Goal: Information Seeking & Learning: Learn about a topic

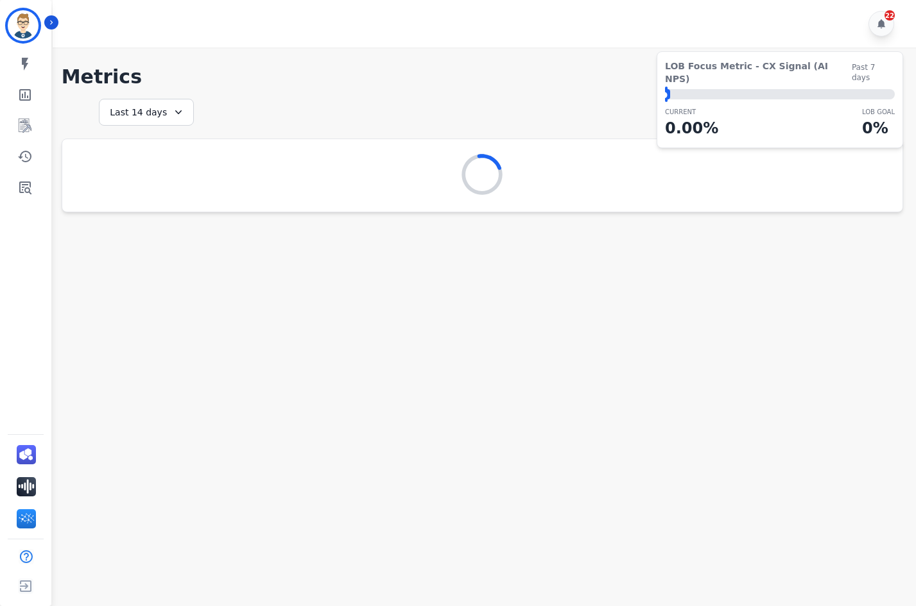
click at [56, 28] on div "22" at bounding box center [486, 23] width 867 height 47
click at [49, 22] on icon "Sidebar" at bounding box center [51, 22] width 9 height 9
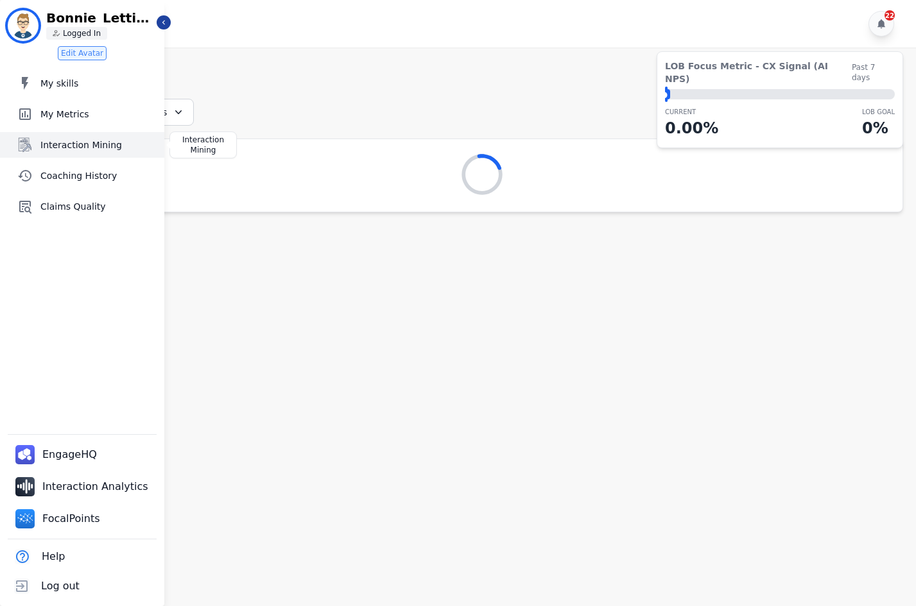
click at [83, 151] on span "Interaction Mining" at bounding box center [99, 145] width 119 height 13
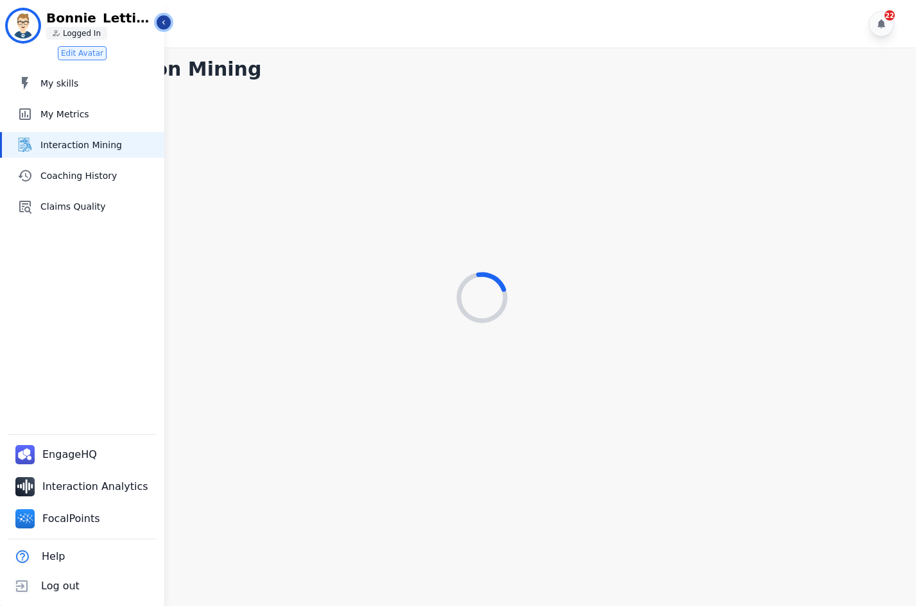
click at [162, 19] on icon "Sidebar" at bounding box center [163, 22] width 9 height 9
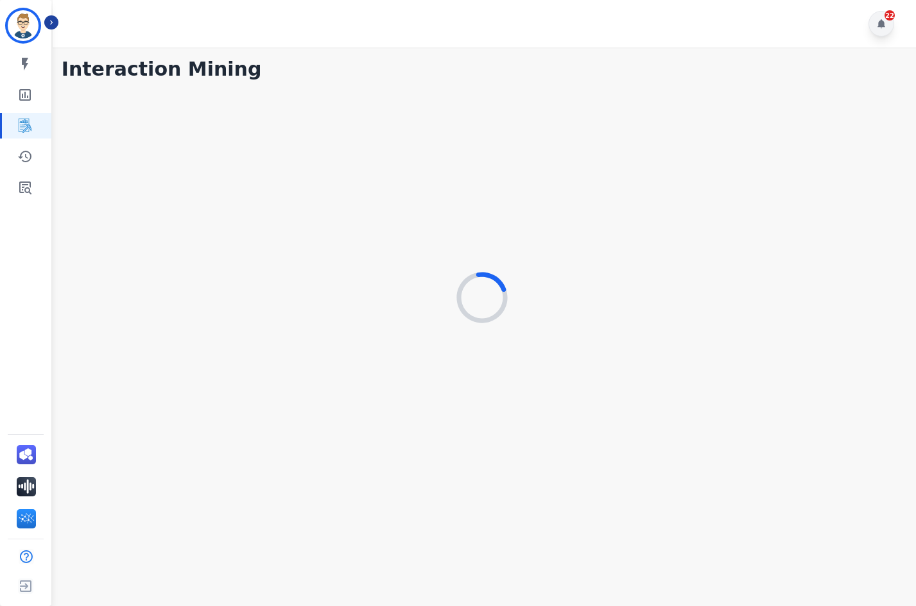
click at [882, 25] on icon at bounding box center [881, 23] width 8 height 9
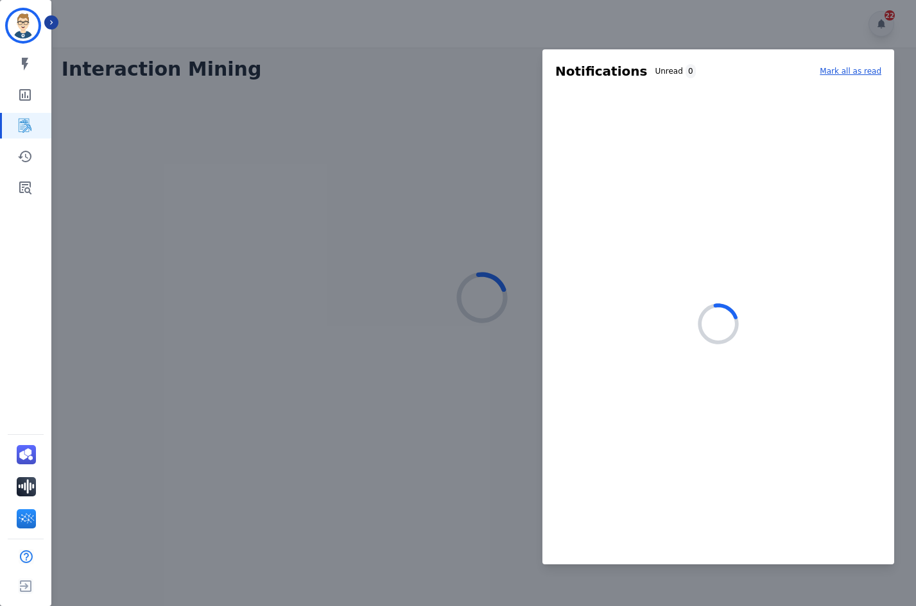
click at [882, 25] on div at bounding box center [458, 303] width 916 height 606
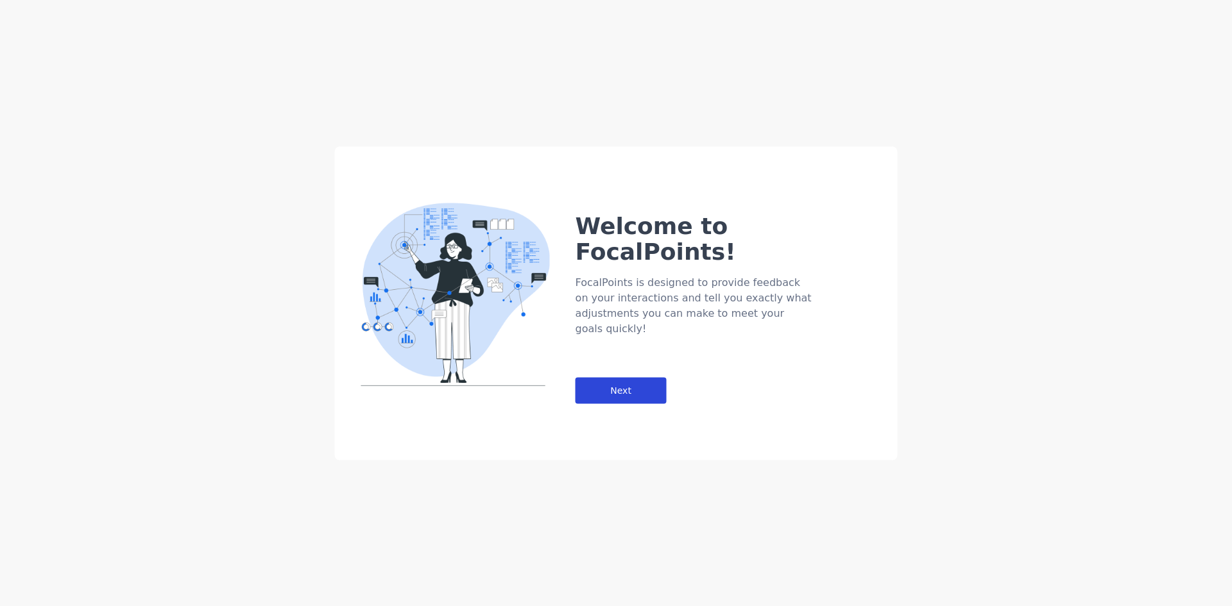
click at [637, 377] on div "Next" at bounding box center [621, 390] width 91 height 26
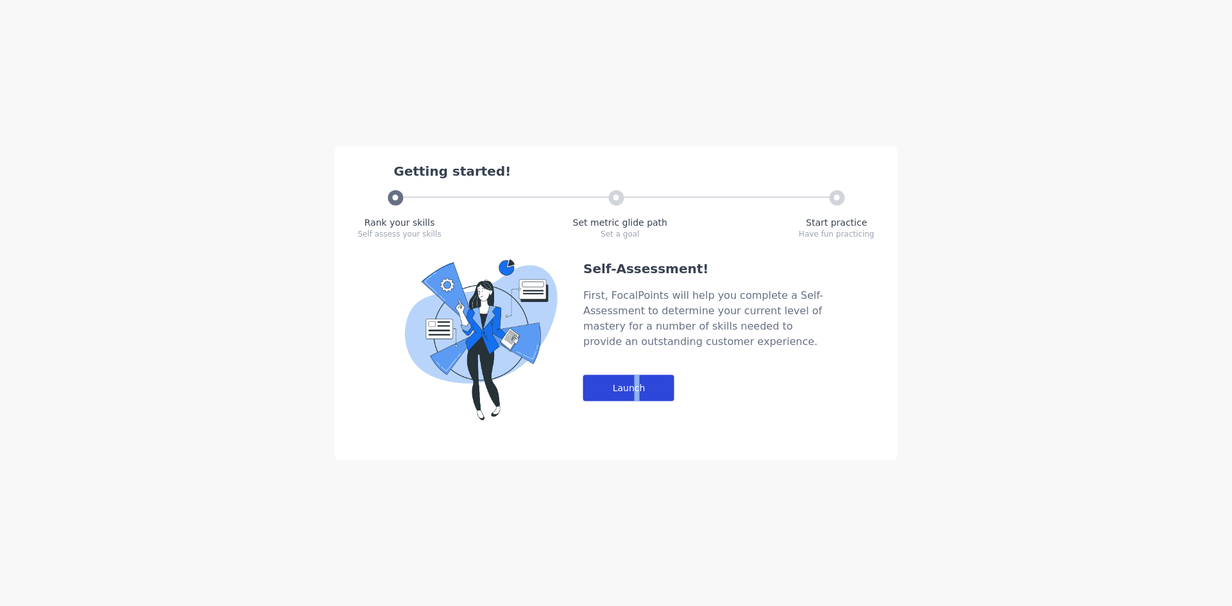
click at [636, 393] on div "Launch" at bounding box center [628, 388] width 91 height 26
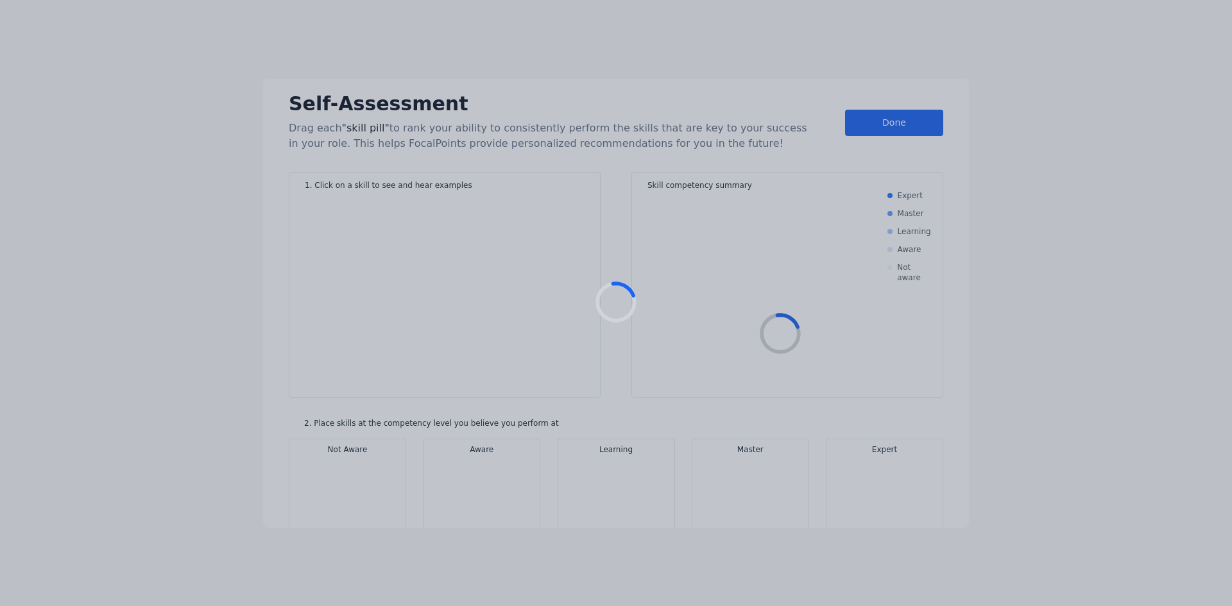
click at [878, 125] on div at bounding box center [616, 303] width 1232 height 606
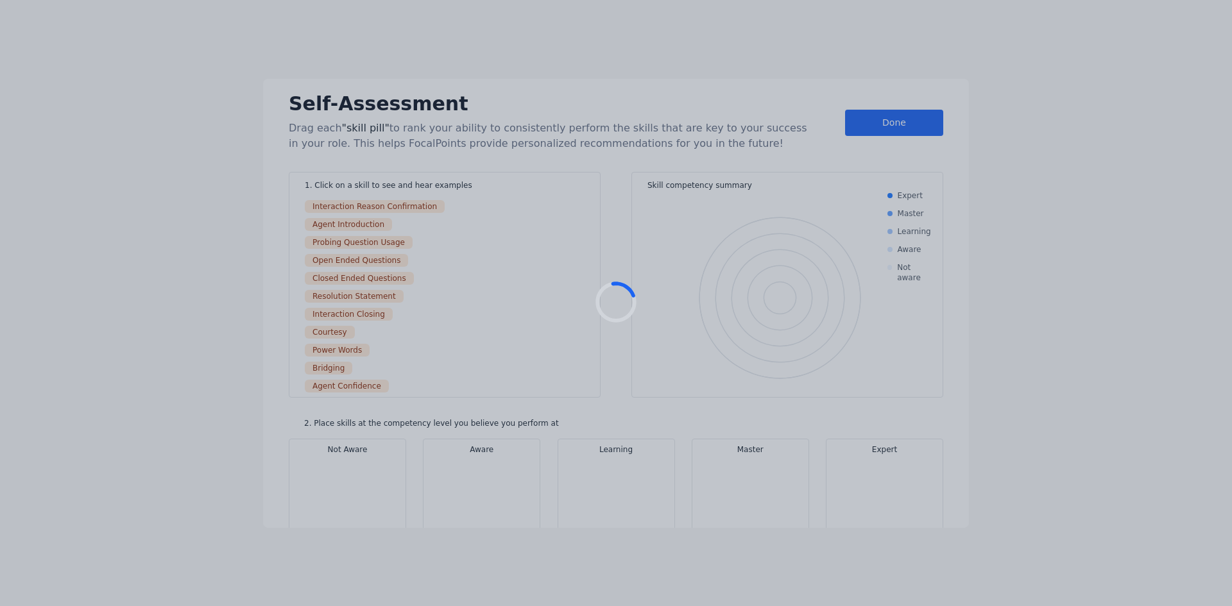
click at [495, 356] on div at bounding box center [616, 303] width 1232 height 606
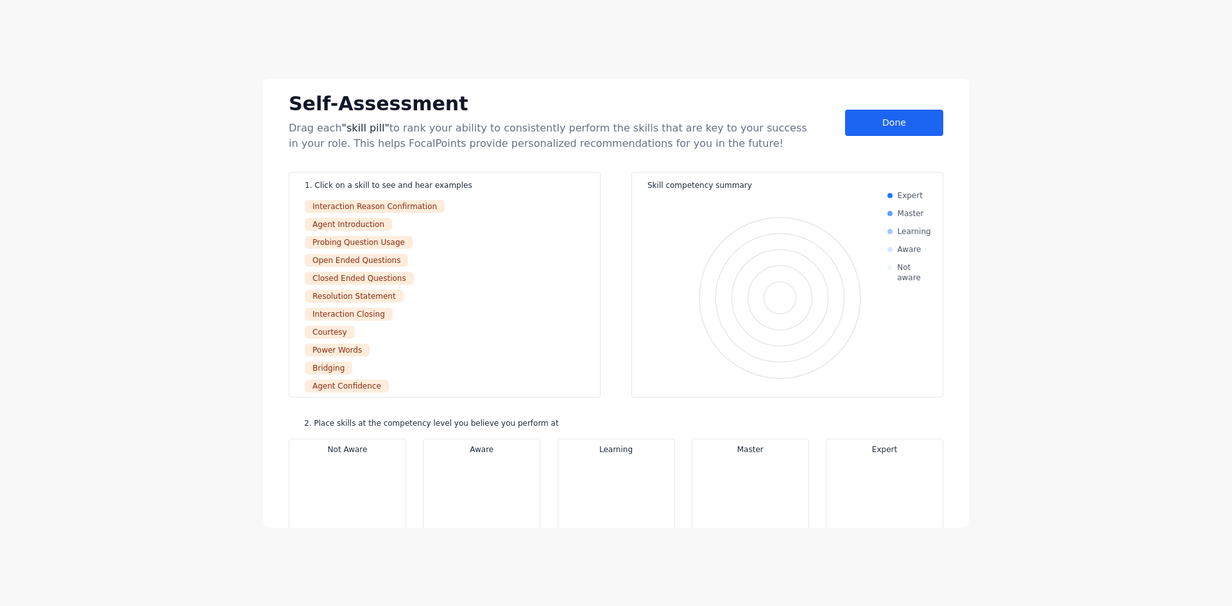
click at [430, 311] on div "Interaction Closing" at bounding box center [445, 313] width 280 height 15
click at [905, 137] on div "Self-Assessment Drag each "skill pill" to rank your ability to consistently per…" at bounding box center [616, 120] width 655 height 62
click at [895, 117] on div "Done" at bounding box center [894, 123] width 98 height 26
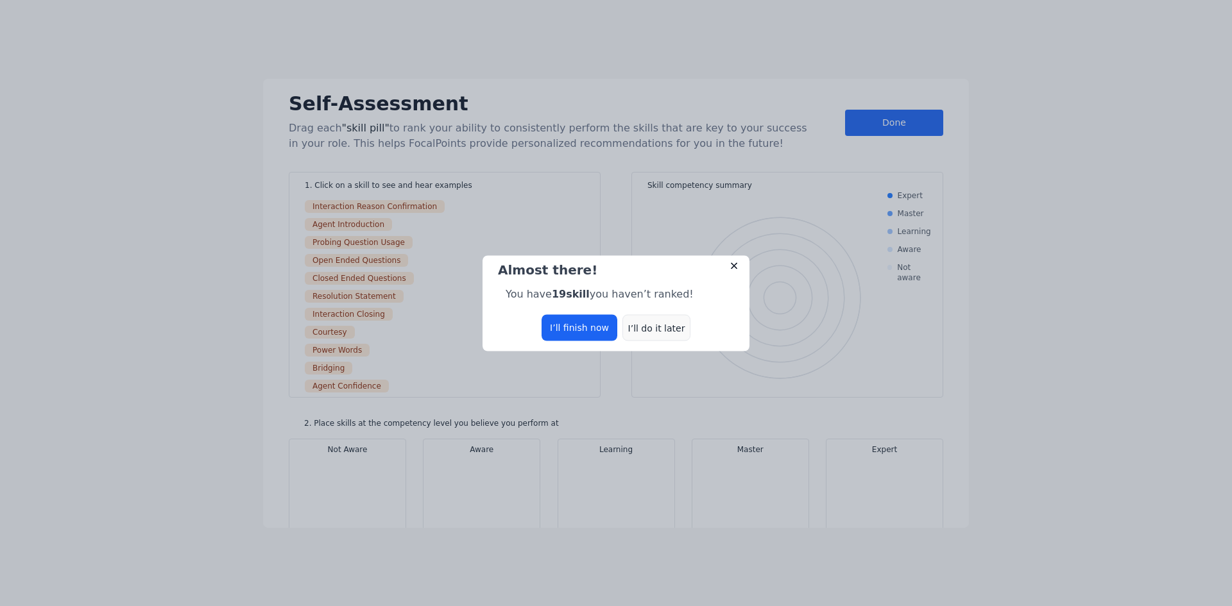
click at [653, 325] on div "I’ll do it later" at bounding box center [656, 327] width 68 height 26
click at [646, 326] on div "I’ll do it later" at bounding box center [656, 327] width 68 height 26
click at [670, 324] on div "I’ll do it later" at bounding box center [656, 327] width 68 height 26
click at [653, 318] on div "I’ll do it later" at bounding box center [656, 327] width 68 height 26
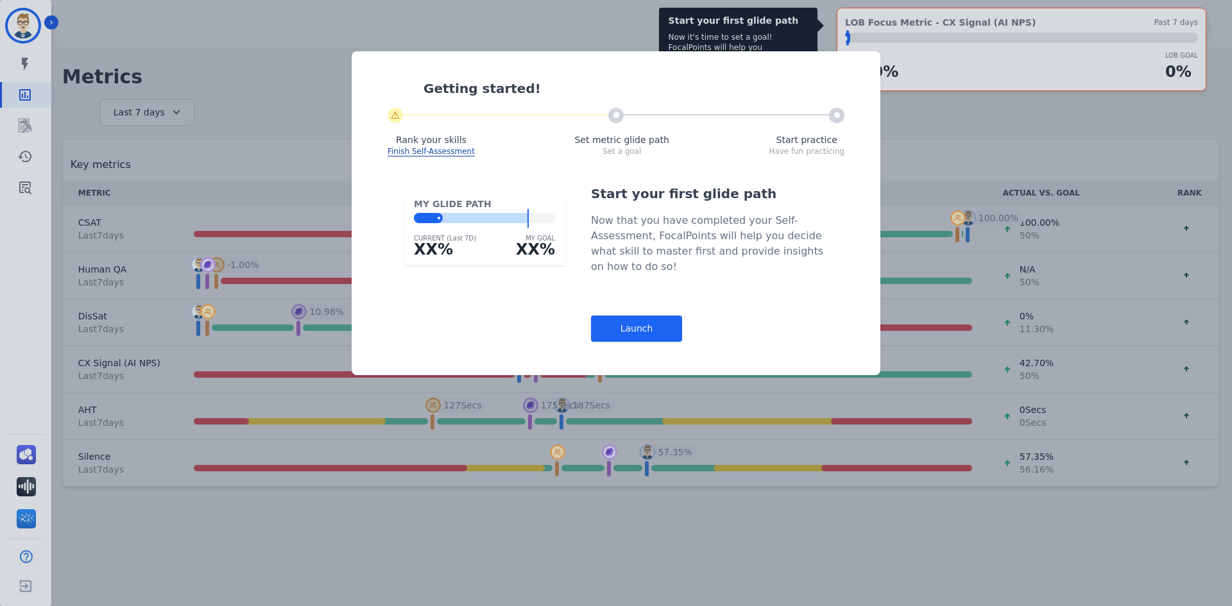
click at [656, 334] on div "Launch" at bounding box center [636, 329] width 91 height 26
click at [6, 132] on div "Getting started! ⚠ Rank your skills Finish Self-Assessment Set metric glide pat…" at bounding box center [616, 303] width 1232 height 606
click at [27, 131] on div "Getting started! ⚠ Rank your skills Finish Self-Assessment Set metric glide pat…" at bounding box center [616, 303] width 1232 height 606
click at [28, 127] on div "Getting started! ⚠ Rank your skills Finish Self-Assessment Set metric glide pat…" at bounding box center [616, 303] width 1232 height 606
click at [644, 333] on div "Launch" at bounding box center [636, 329] width 91 height 26
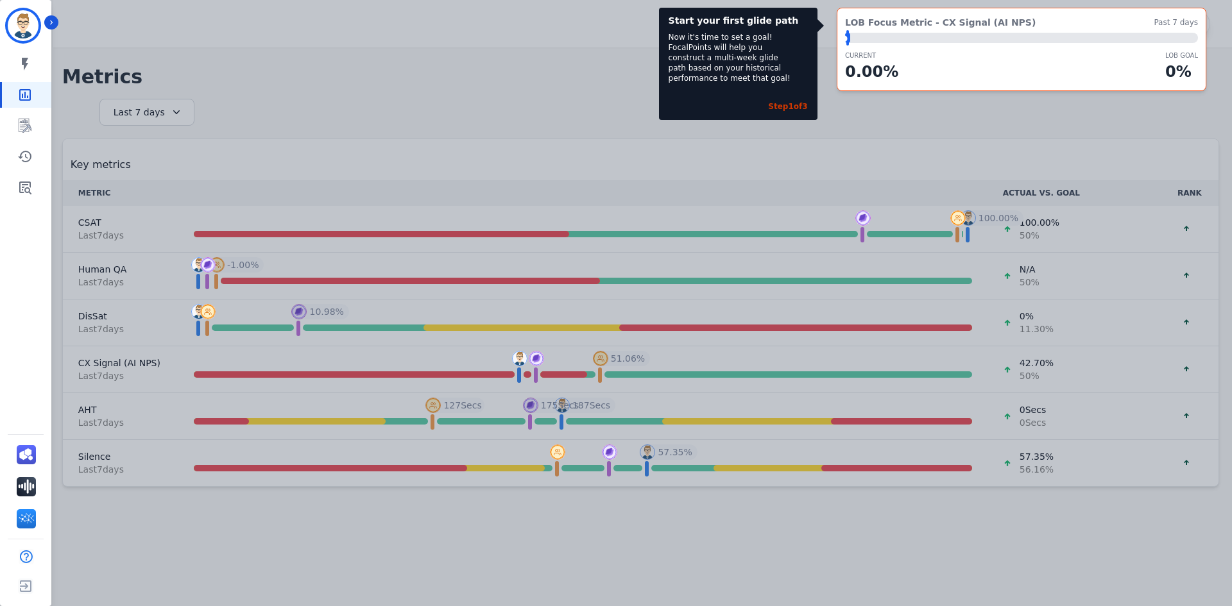
click at [107, 167] on div "Start your first glide path Now it's time to set a goal! FocalPoints will help …" at bounding box center [616, 303] width 1232 height 606
click at [6, 112] on div "My skills My Metrics Interaction Mining Coaching History Claims Quality" at bounding box center [25, 125] width 51 height 149
click at [21, 135] on link "Sidebar" at bounding box center [26, 126] width 49 height 26
click at [20, 132] on icon "Sidebar" at bounding box center [24, 125] width 15 height 15
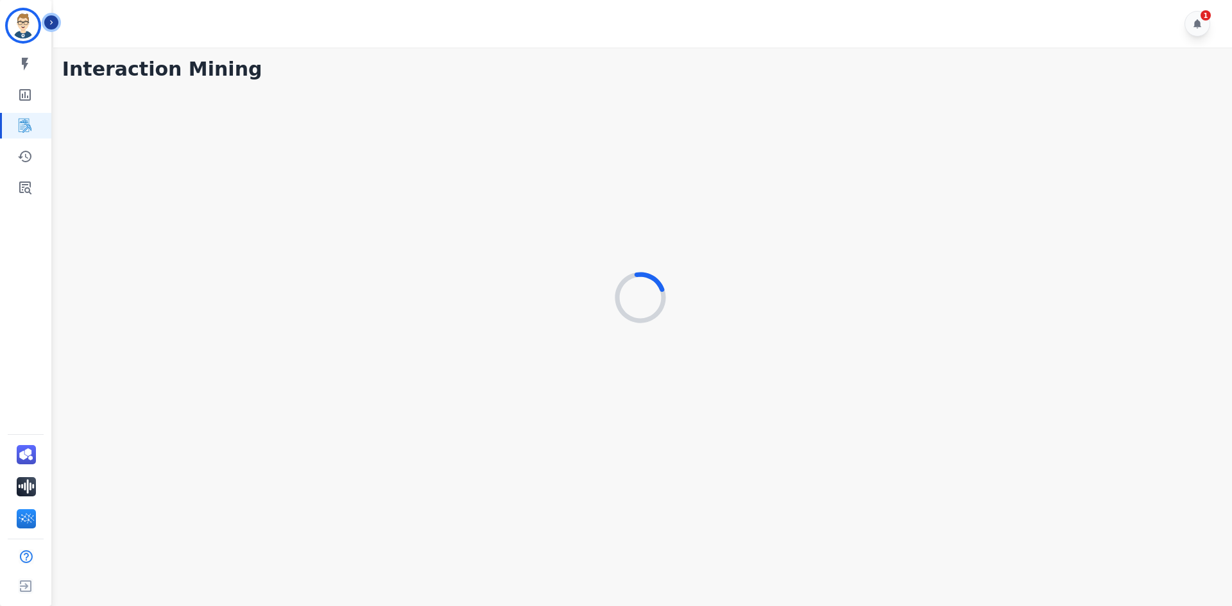
click at [55, 21] on icon "Sidebar" at bounding box center [51, 22] width 9 height 9
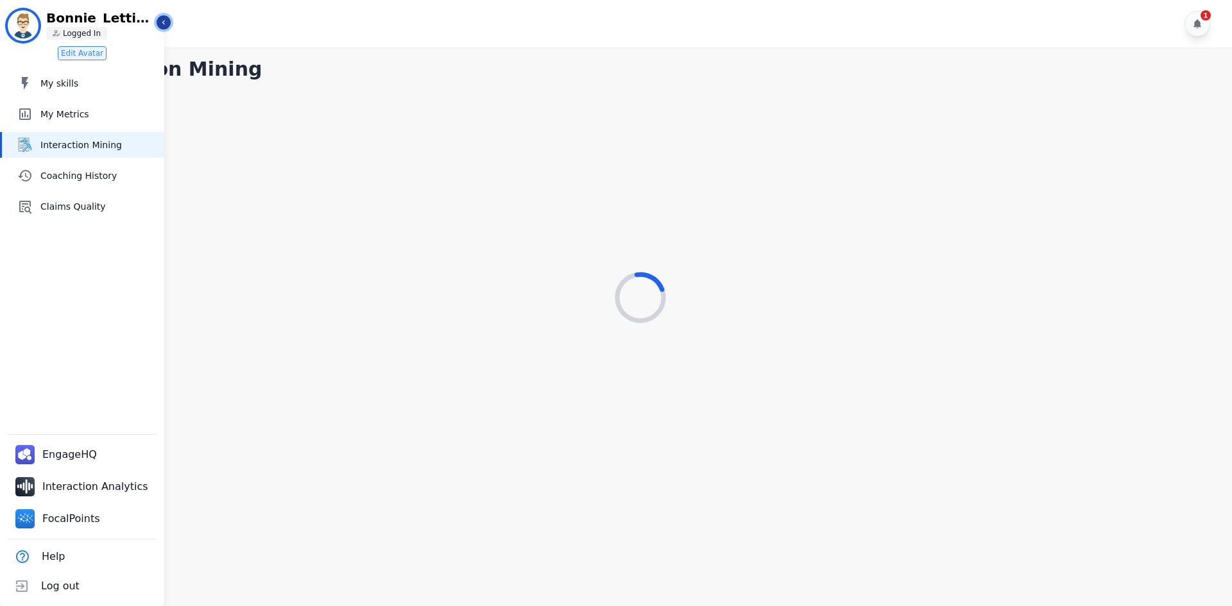
click at [160, 20] on icon "Sidebar" at bounding box center [163, 22] width 9 height 9
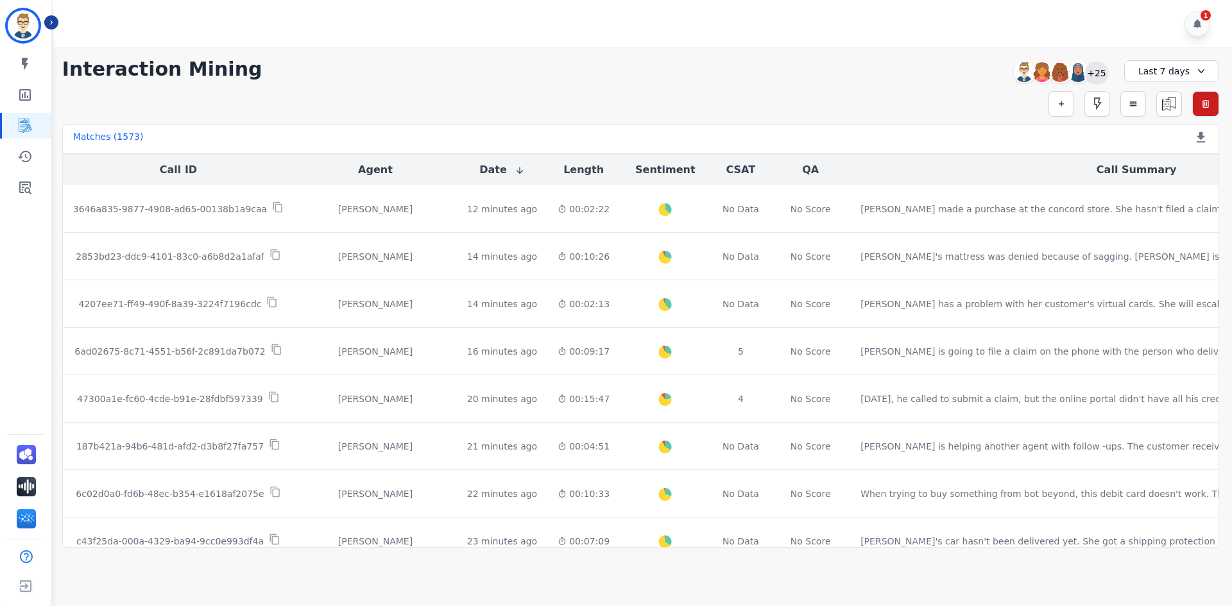
click at [915, 73] on div "+25" at bounding box center [1097, 73] width 22 height 22
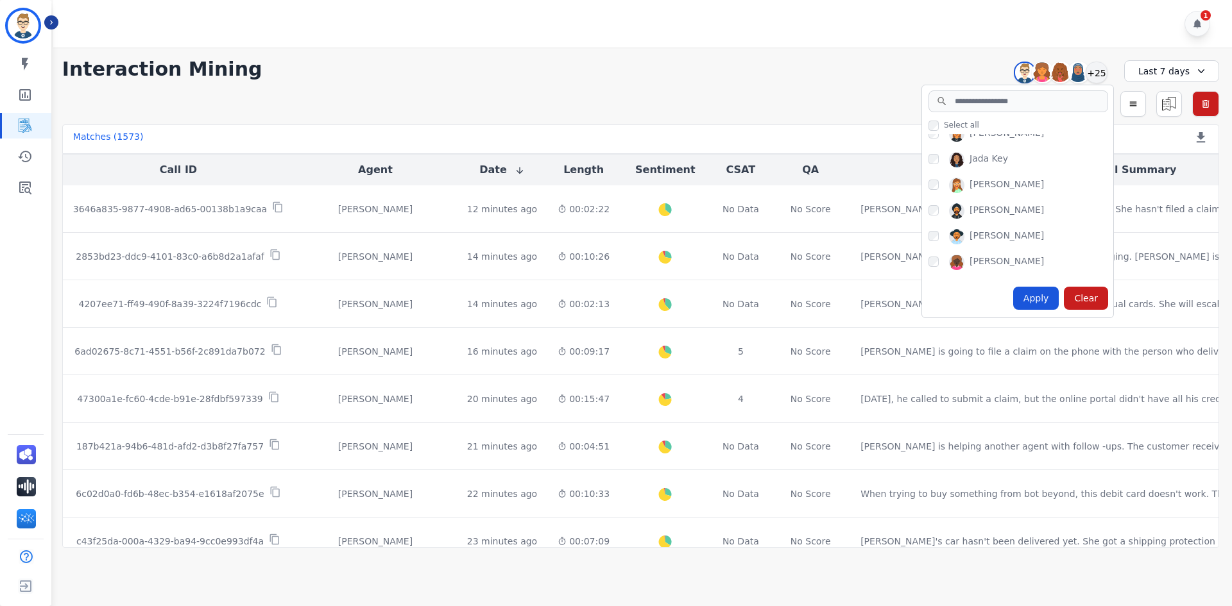
scroll to position [128, 0]
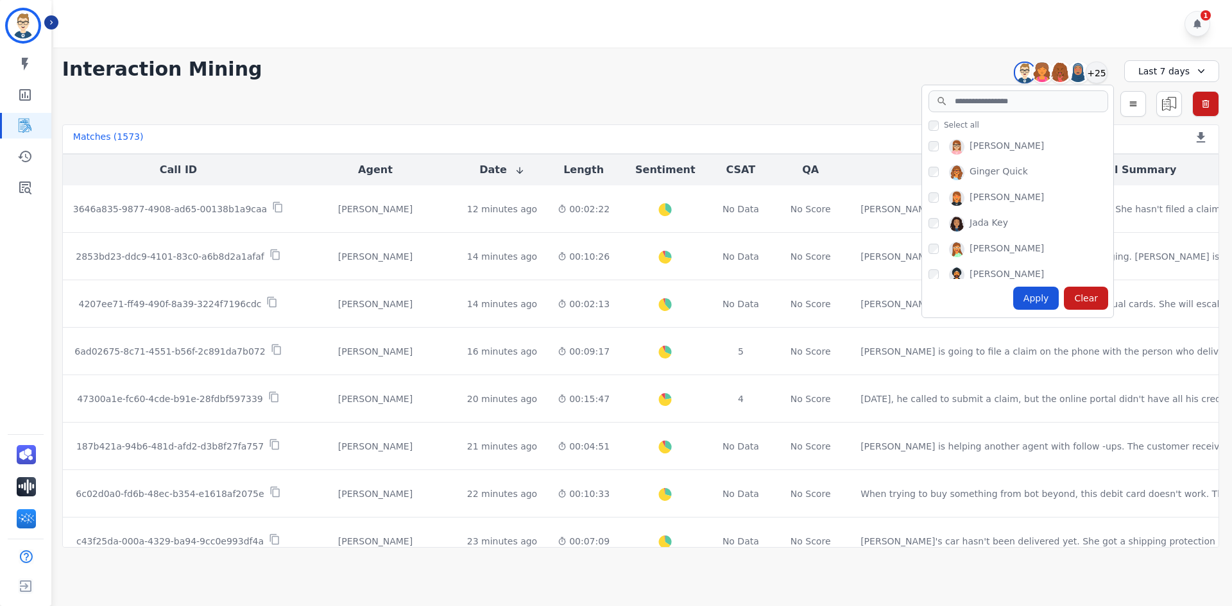
click at [640, 63] on div "**********" at bounding box center [640, 69] width 1157 height 23
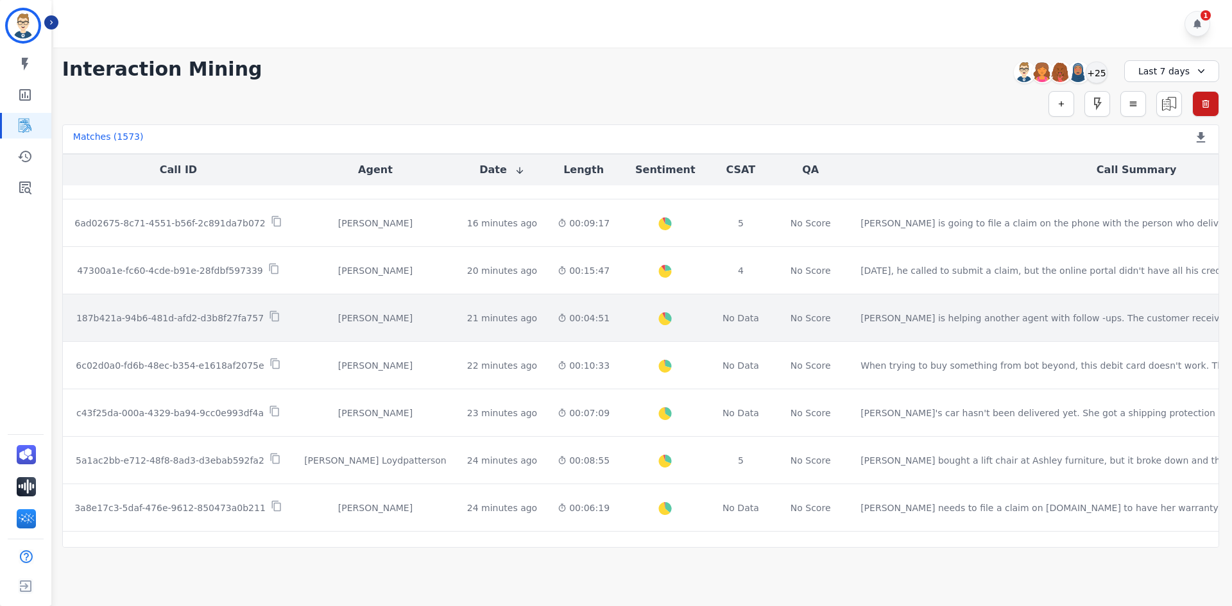
scroll to position [193, 0]
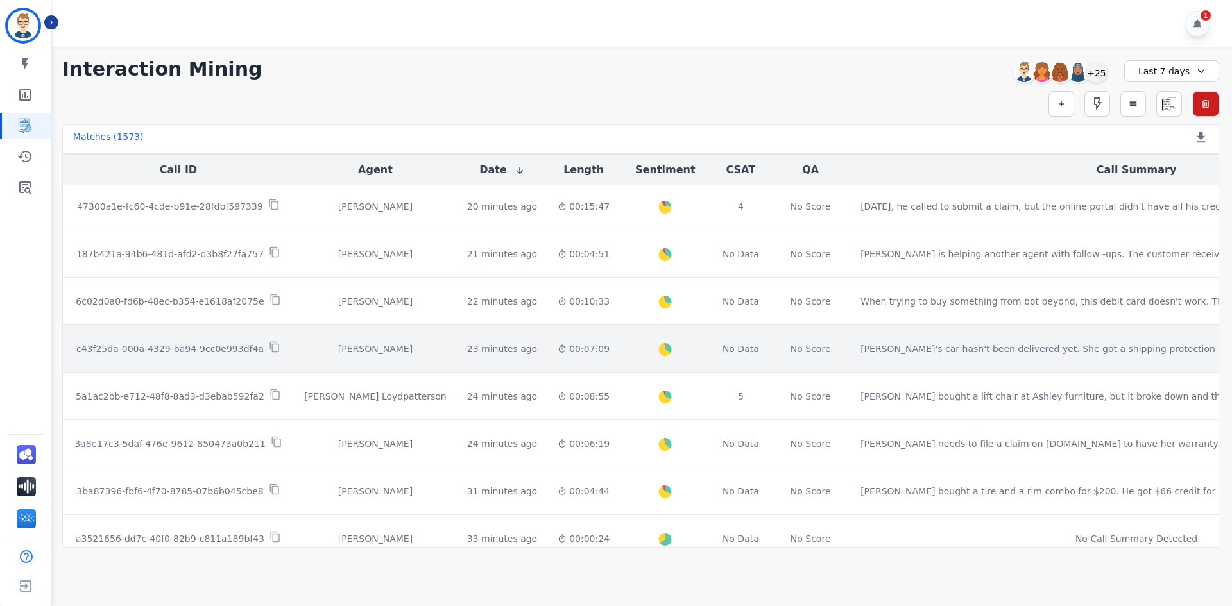
click at [334, 340] on td "[PERSON_NAME]" at bounding box center [375, 348] width 163 height 47
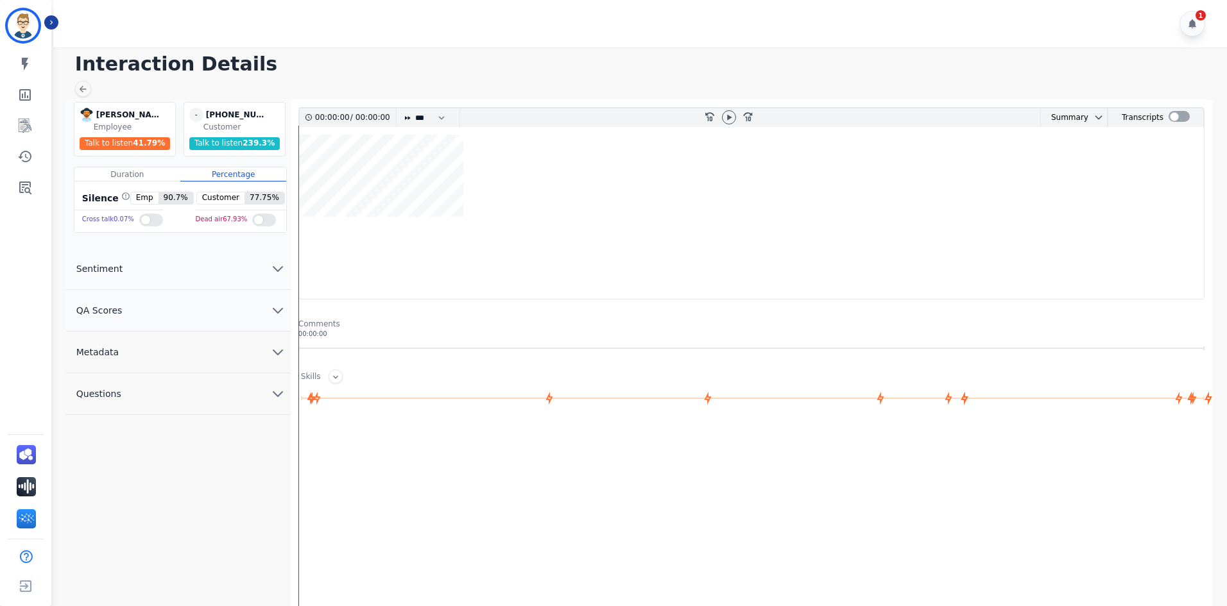
click at [155, 320] on button "QA Scores" at bounding box center [178, 311] width 225 height 42
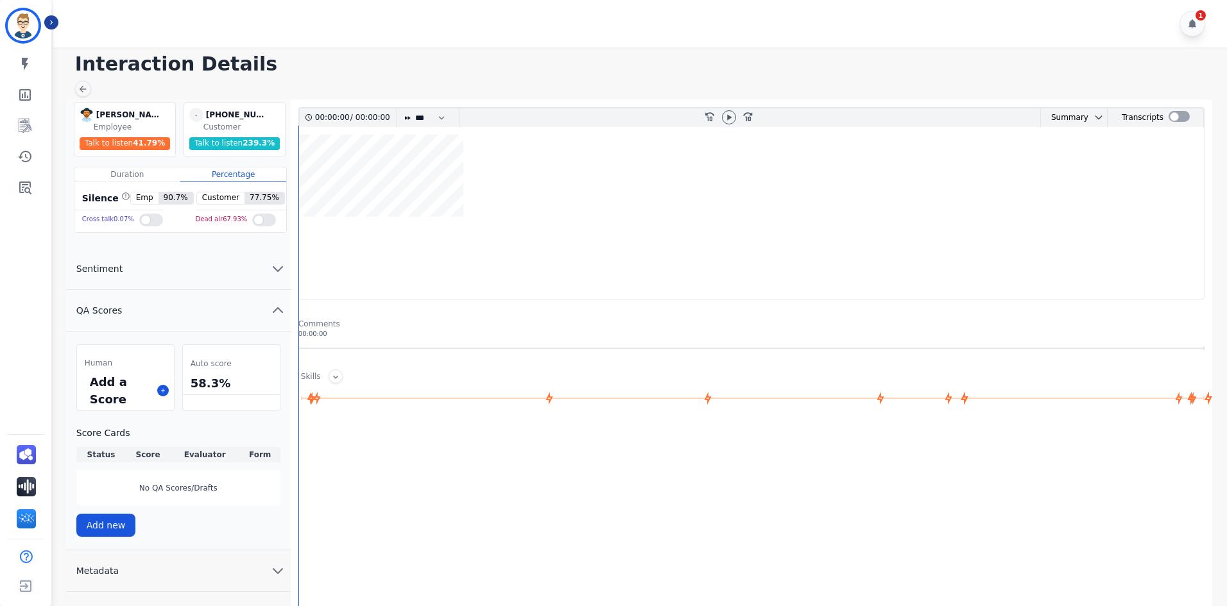
click at [155, 320] on button "QA Scores" at bounding box center [178, 311] width 225 height 42
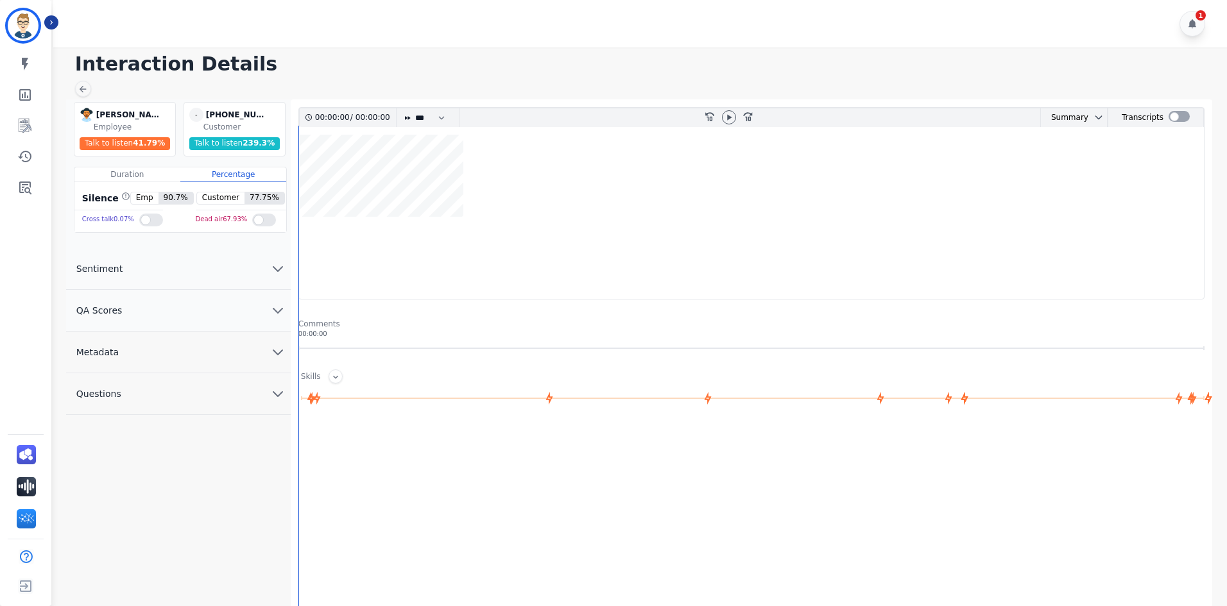
click at [164, 354] on button "Metadata" at bounding box center [178, 353] width 225 height 42
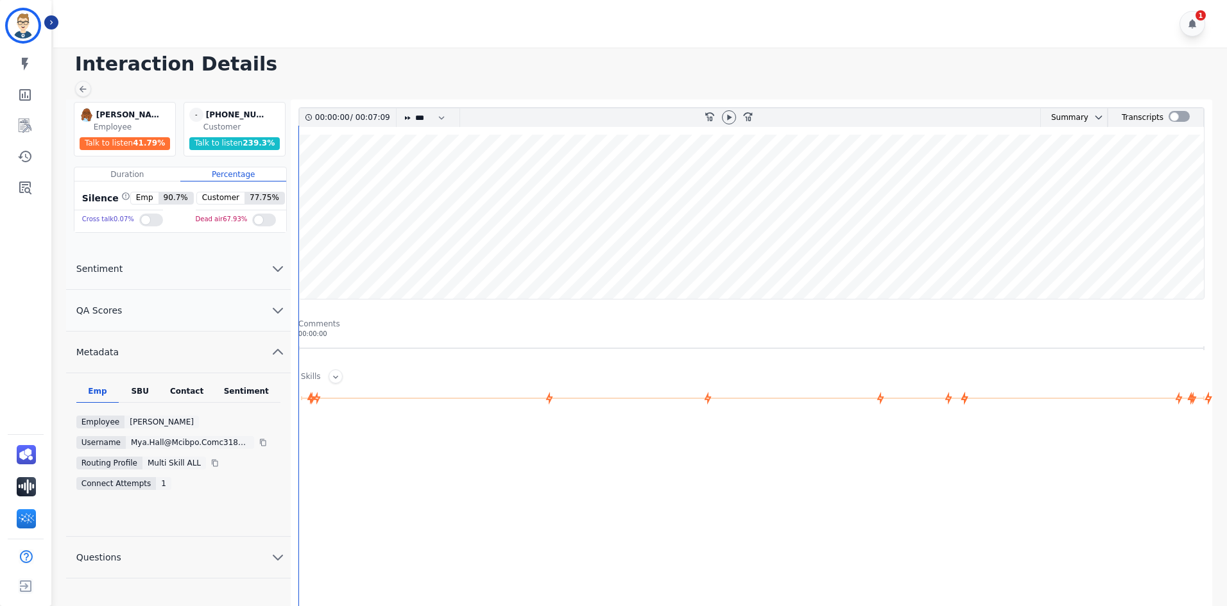
click at [80, 78] on div "Interaction Details Mya Hall Mya Hall Employee Talk to listen 41.79 % - +192522…" at bounding box center [638, 368] width 1178 height 643
click at [89, 90] on div at bounding box center [83, 89] width 16 height 16
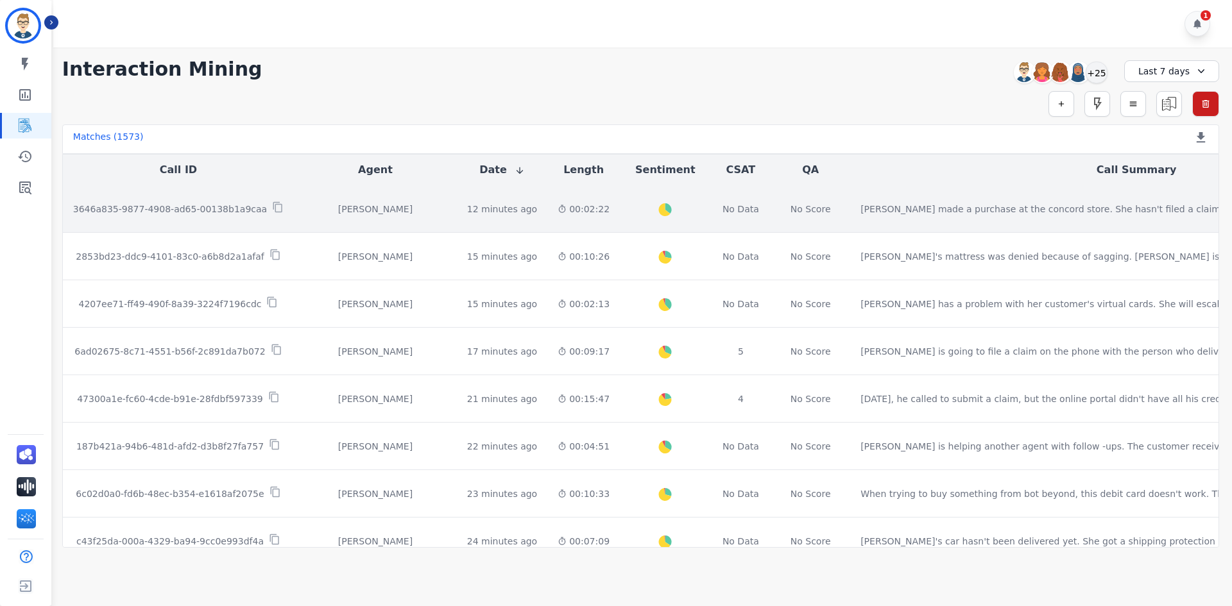
click at [373, 214] on div "[PERSON_NAME]" at bounding box center [375, 209] width 142 height 13
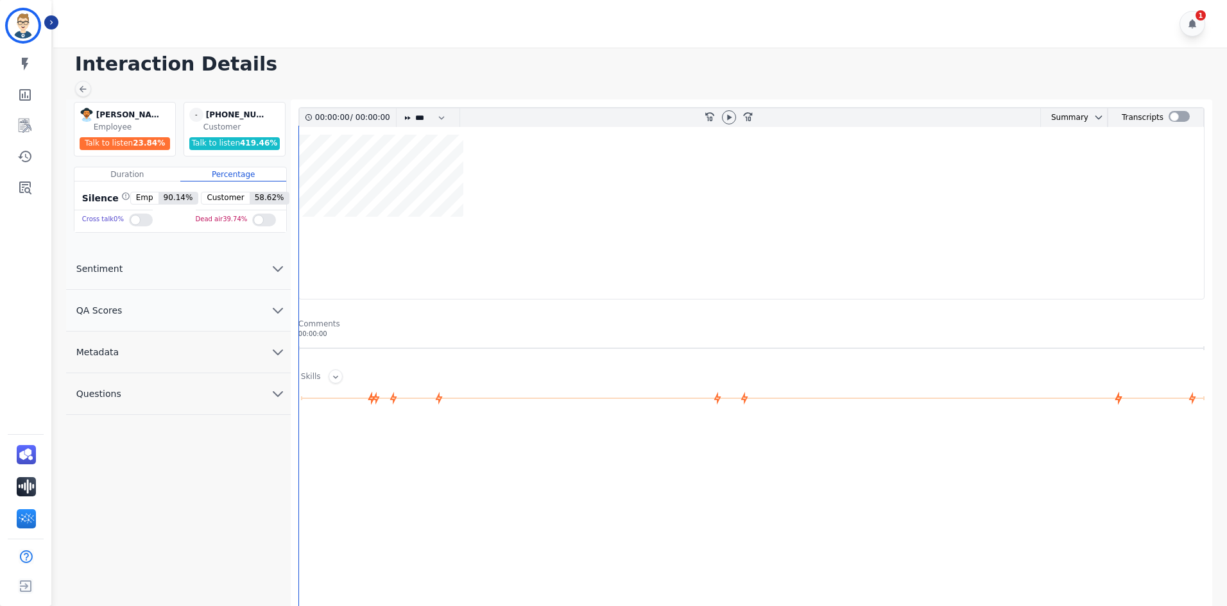
click at [189, 351] on button "Metadata" at bounding box center [178, 353] width 225 height 42
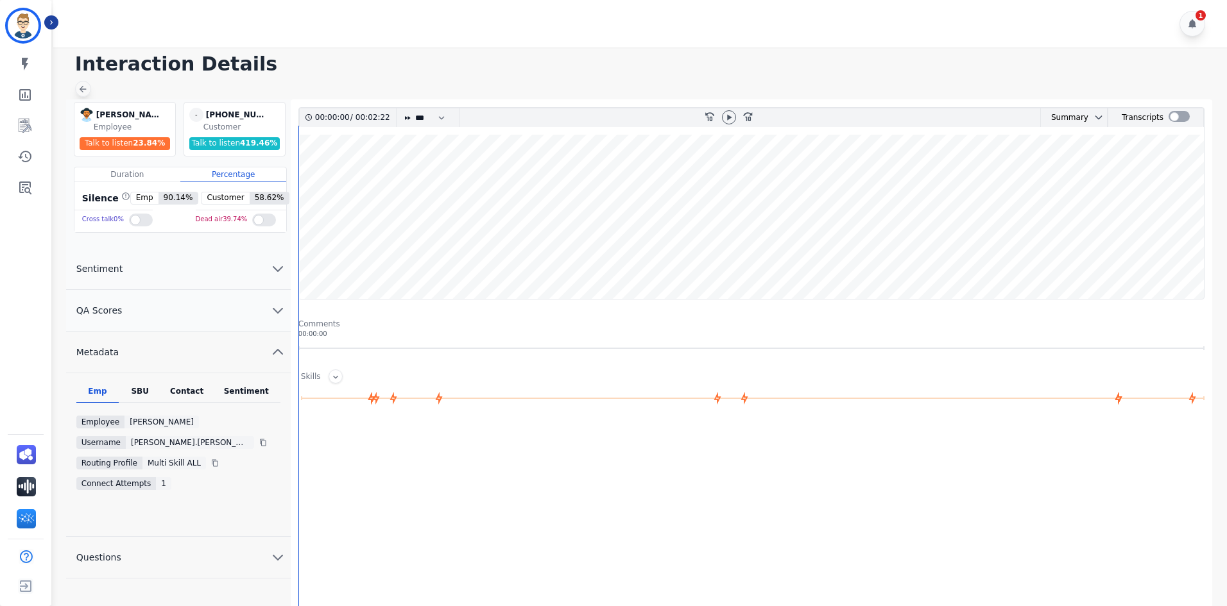
click at [83, 87] on icon at bounding box center [83, 89] width 7 height 7
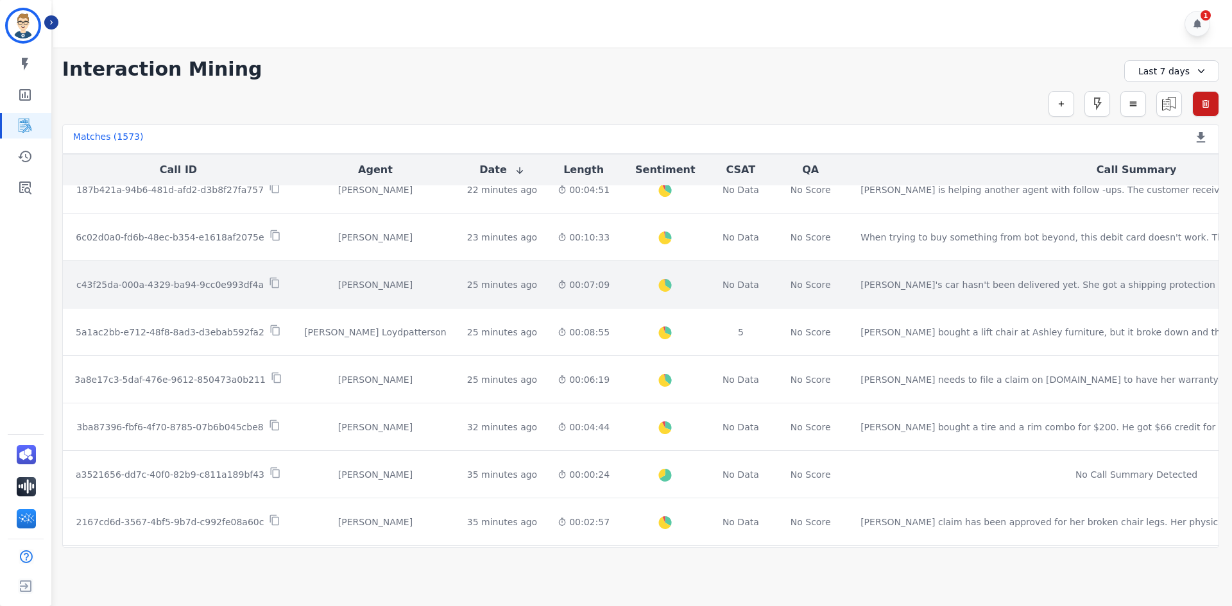
scroll to position [257, 0]
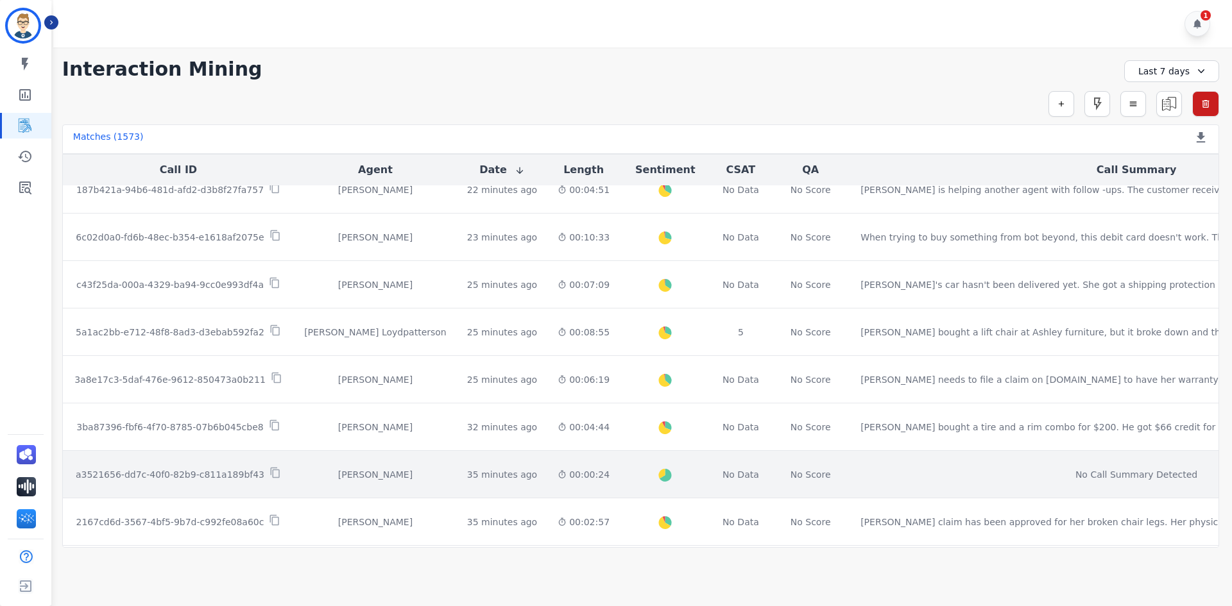
click at [334, 472] on div "[PERSON_NAME]" at bounding box center [375, 474] width 142 height 13
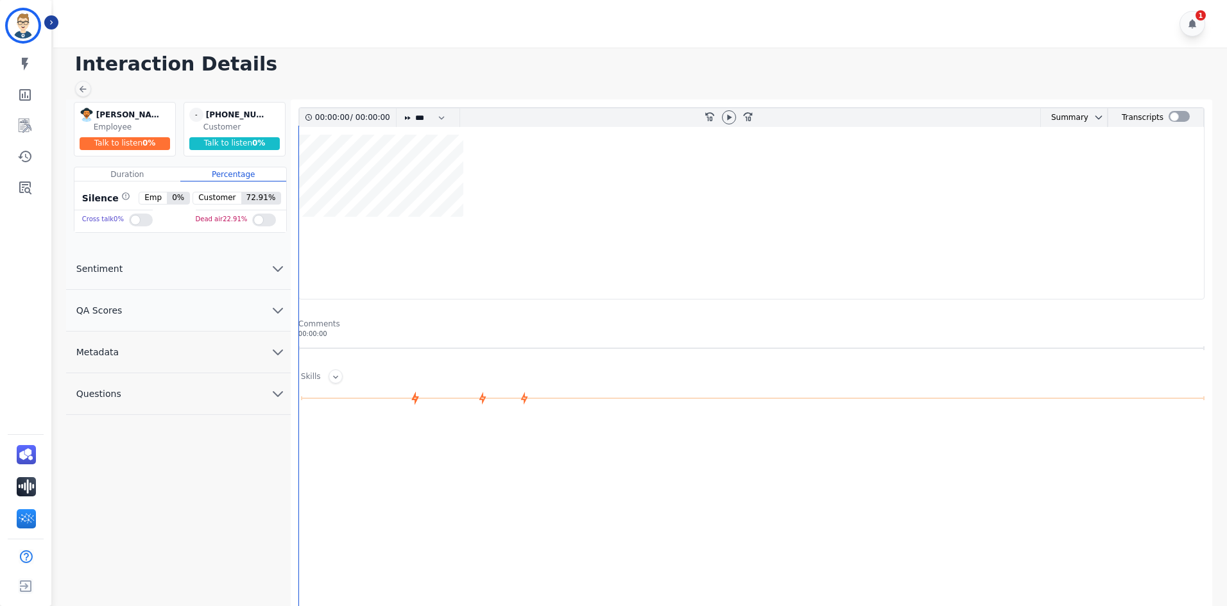
click at [165, 356] on button "Metadata" at bounding box center [178, 353] width 225 height 42
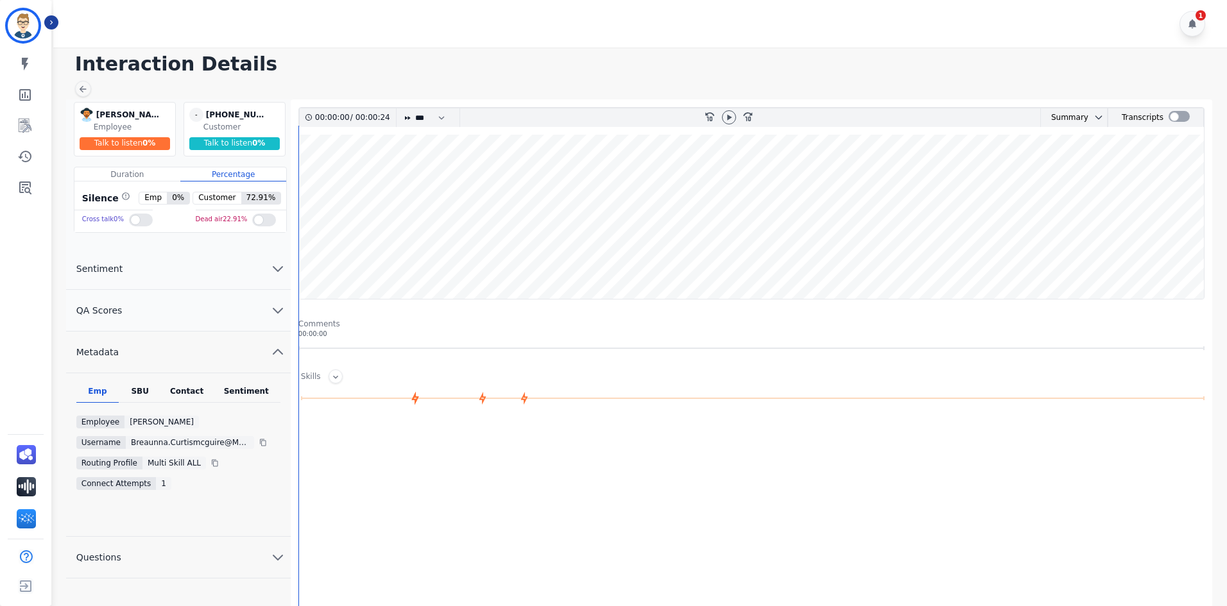
click at [92, 94] on div "Interaction Details Breaunna Curtis-McGuire Breaunna Curtis-McGuire Employee Ta…" at bounding box center [638, 368] width 1178 height 643
click at [85, 90] on icon at bounding box center [83, 89] width 10 height 10
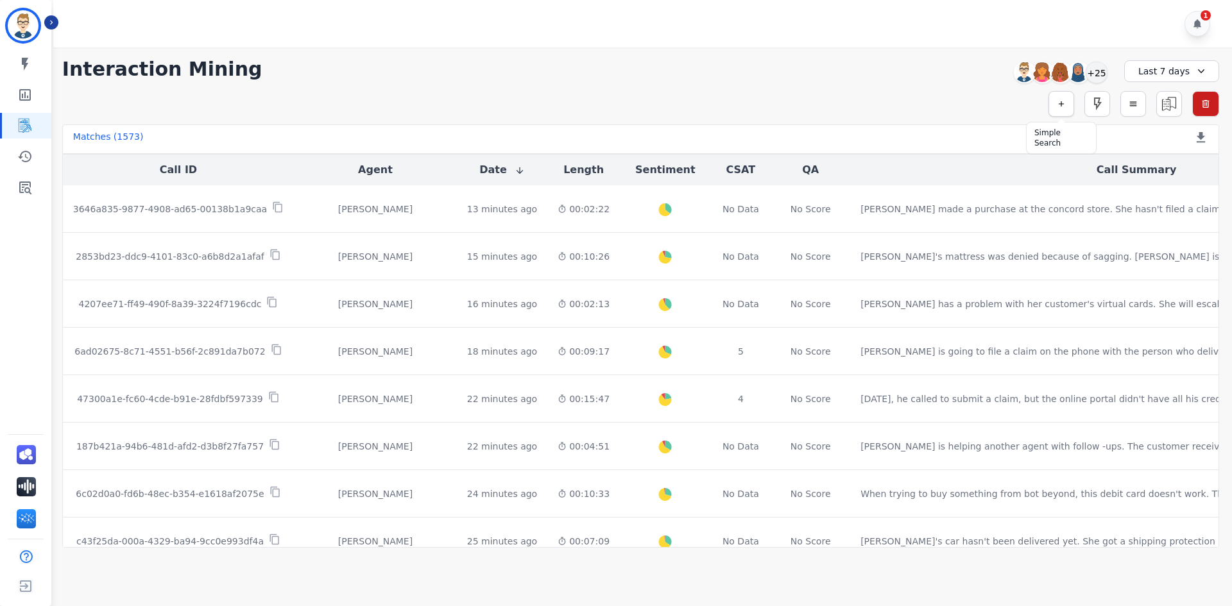
click at [915, 109] on button "button" at bounding box center [1062, 104] width 26 height 26
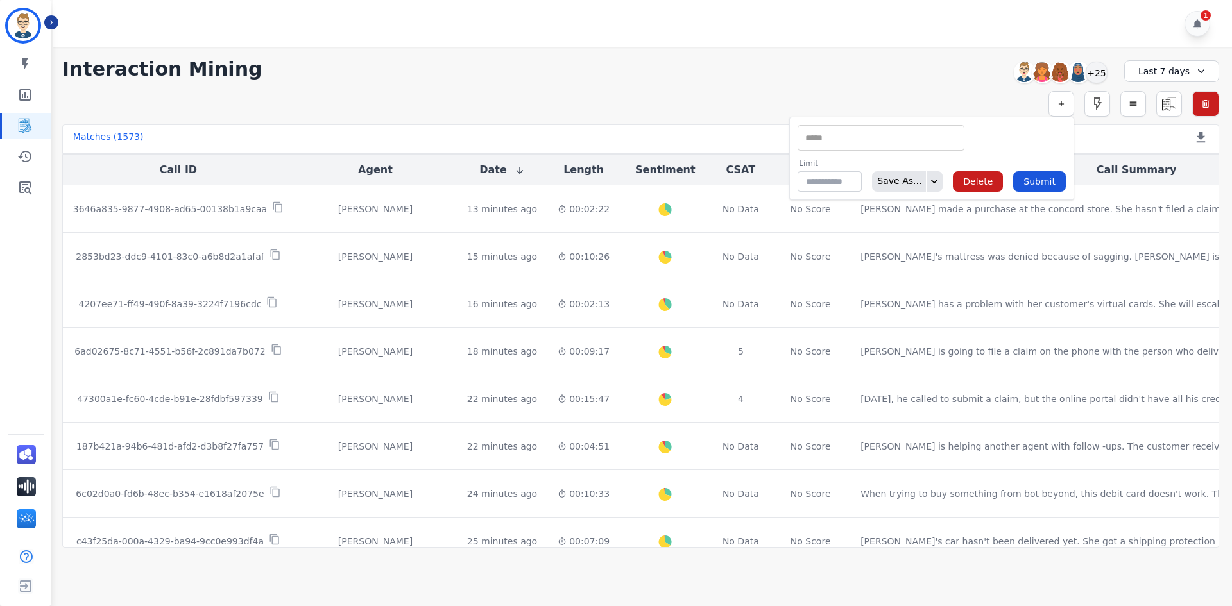
click at [905, 141] on input "selected options" at bounding box center [881, 138] width 160 height 13
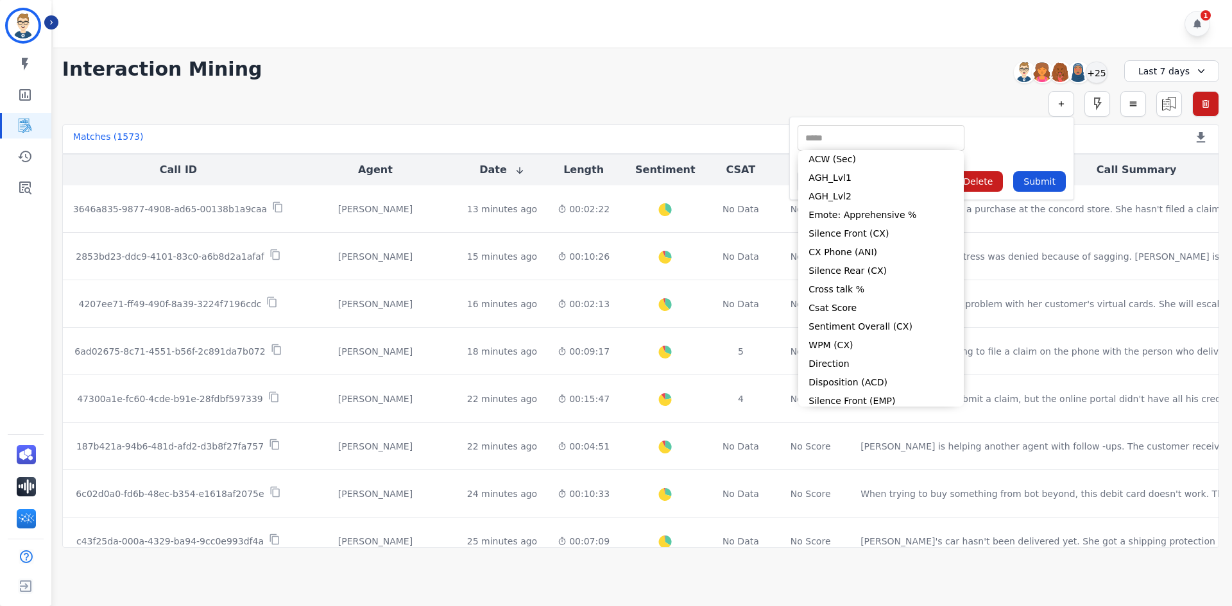
click at [737, 49] on div "**********" at bounding box center [640, 297] width 1183 height 501
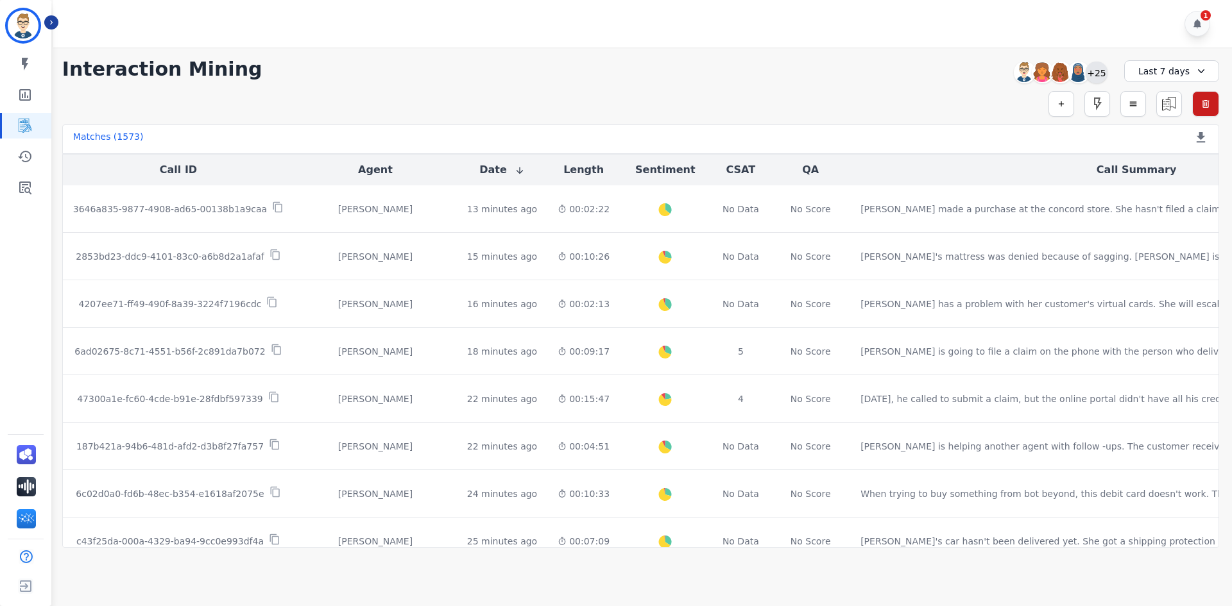
click at [915, 71] on div "+25" at bounding box center [1097, 73] width 22 height 22
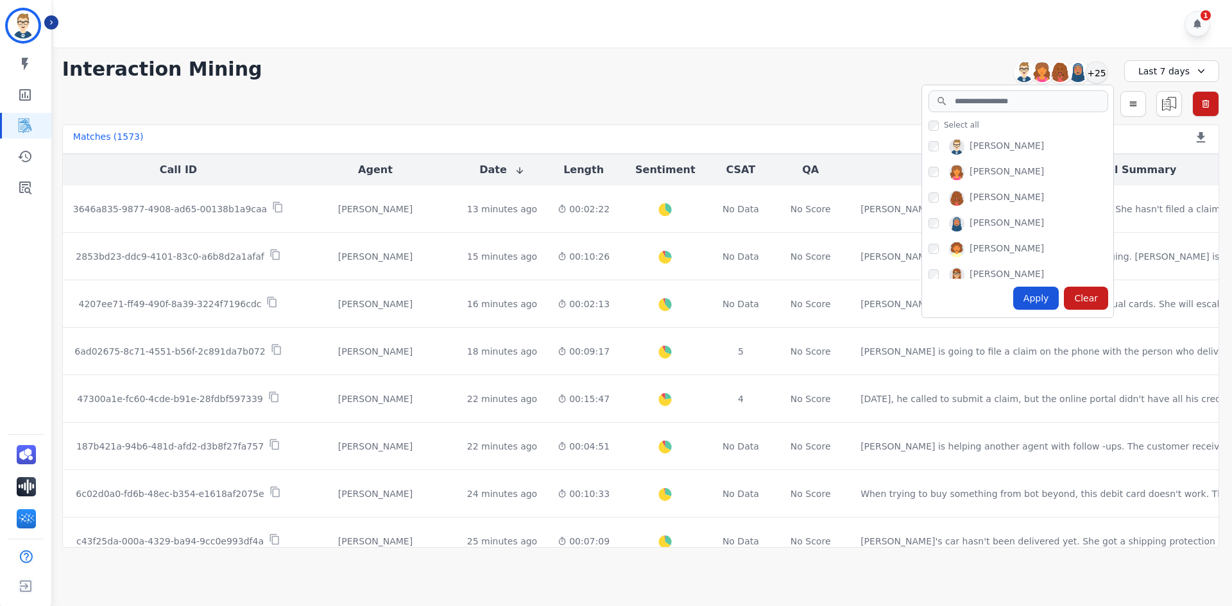
click at [915, 171] on div "[PERSON_NAME]" at bounding box center [1007, 172] width 74 height 15
click at [915, 178] on div "[PERSON_NAME]" at bounding box center [1021, 175] width 185 height 21
click at [915, 294] on div "Apply" at bounding box center [1036, 298] width 46 height 23
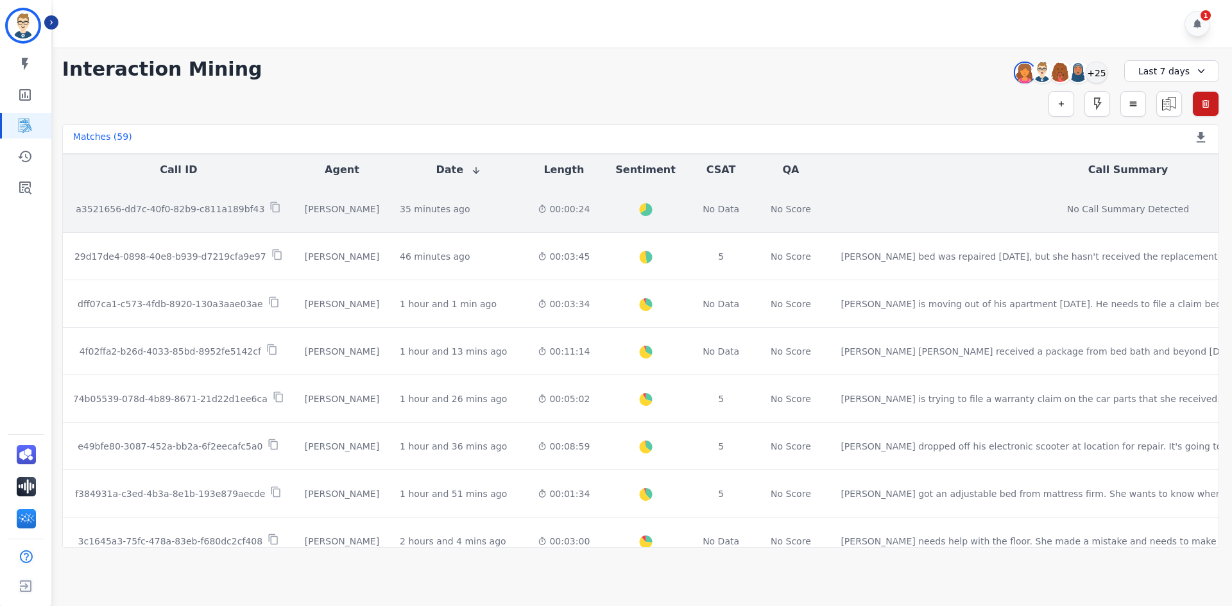
click at [304, 201] on td "[PERSON_NAME]" at bounding box center [342, 208] width 95 height 47
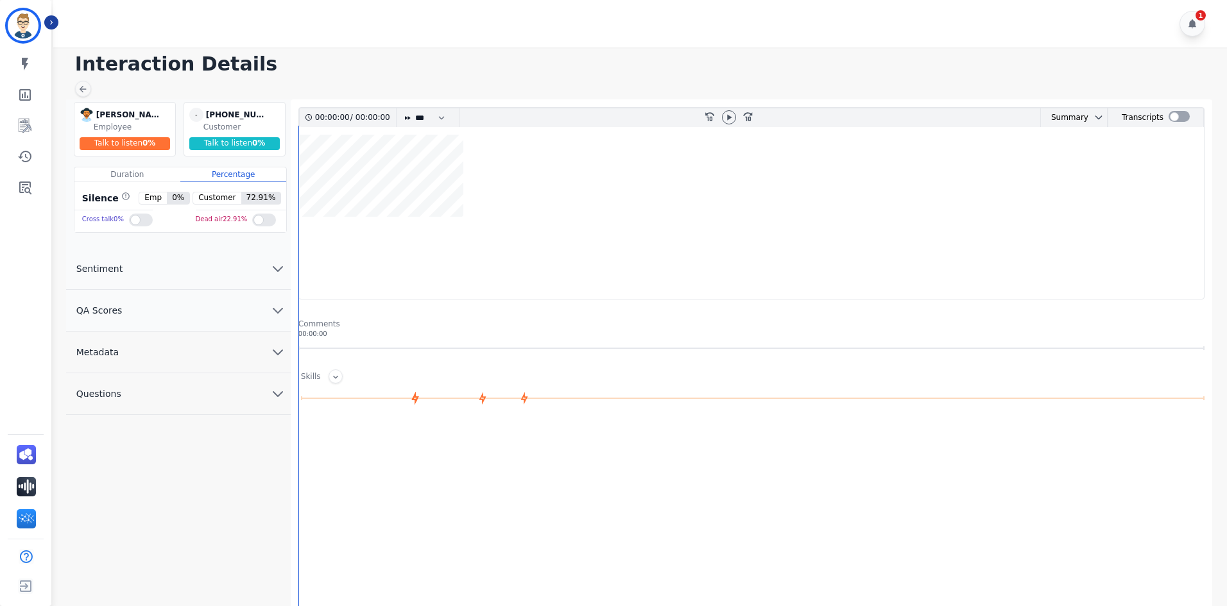
click at [186, 339] on button "Metadata" at bounding box center [178, 353] width 225 height 42
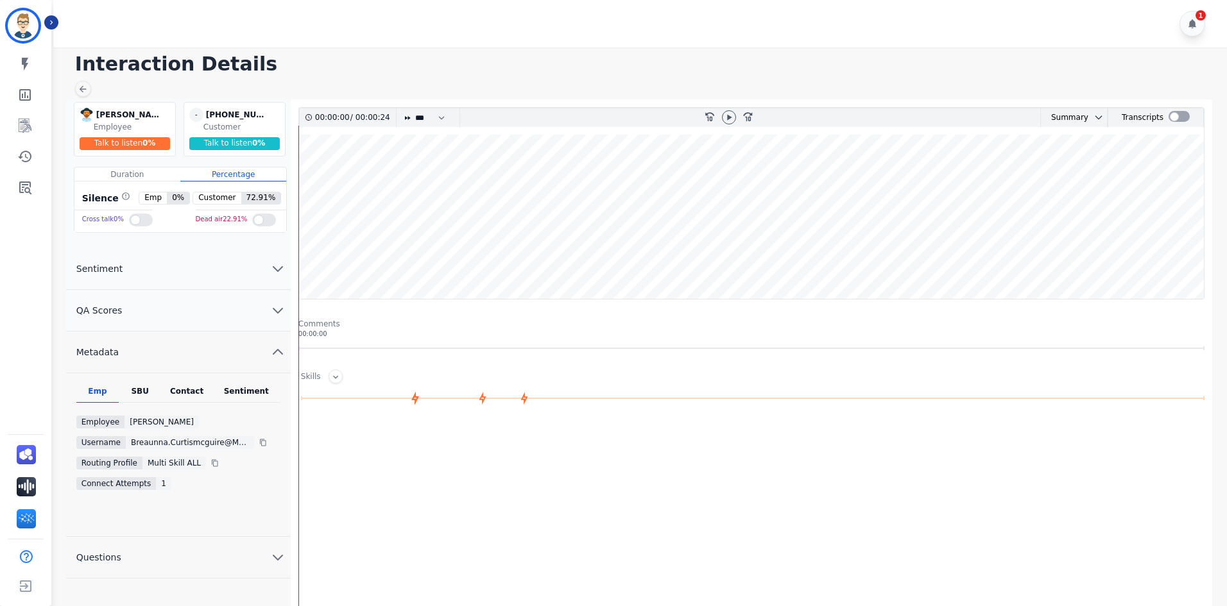
click at [88, 96] on div "Interaction Details Breaunna Curtis-McGuire Breaunna Curtis-McGuire Employee Ta…" at bounding box center [638, 368] width 1178 height 643
click at [83, 90] on icon at bounding box center [83, 89] width 10 height 10
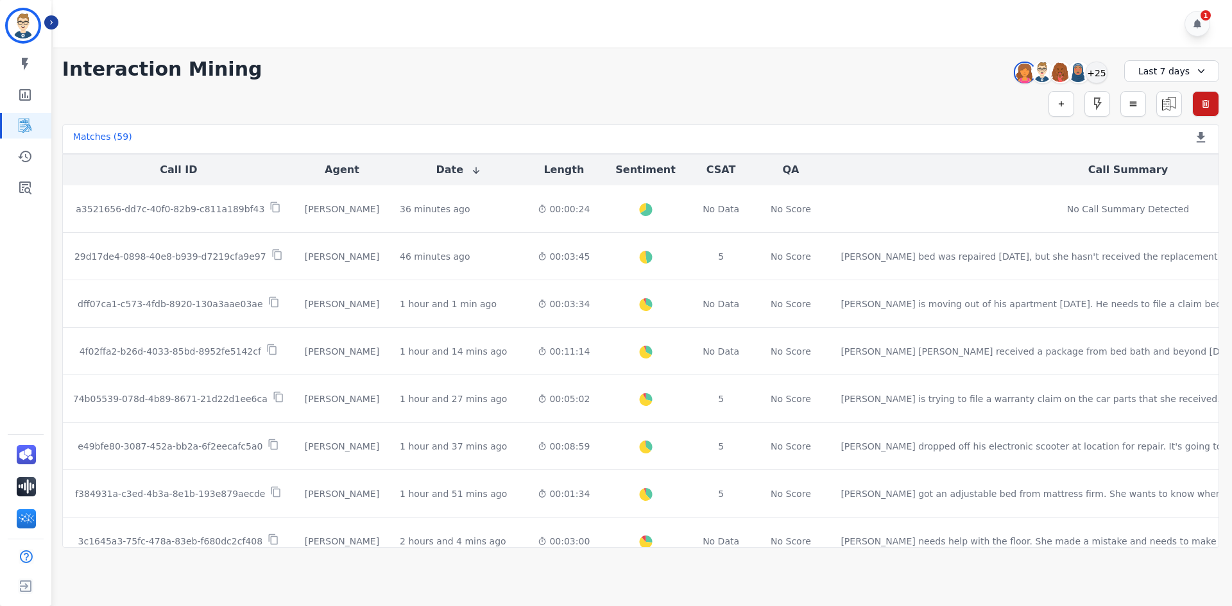
click at [915, 75] on div "+25" at bounding box center [1097, 73] width 22 height 22
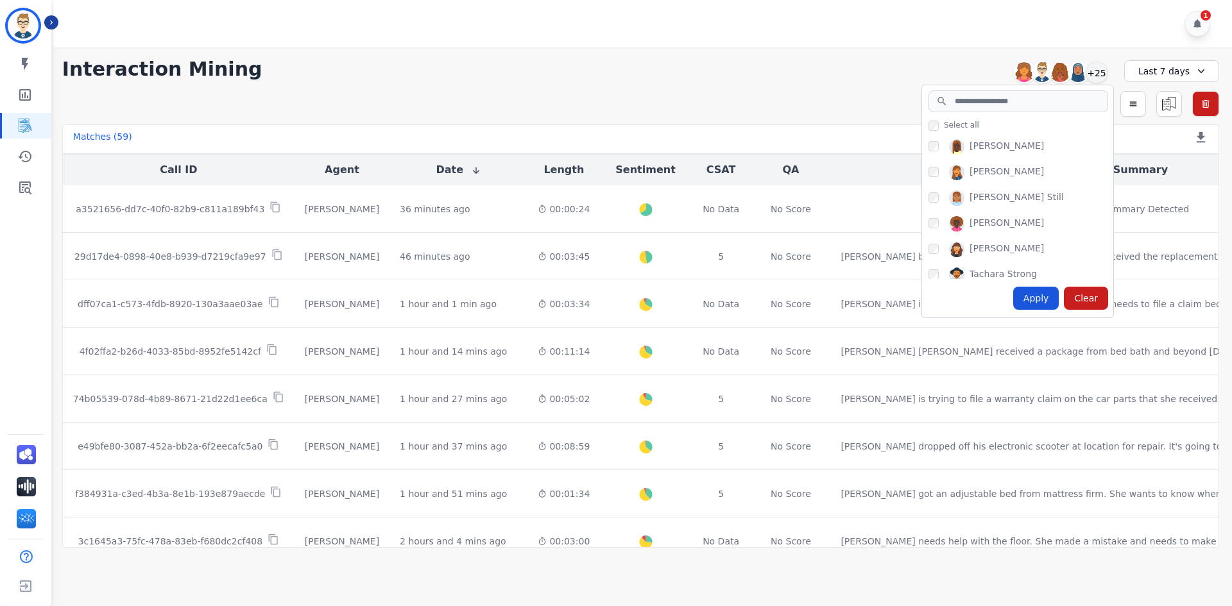
scroll to position [599, 0]
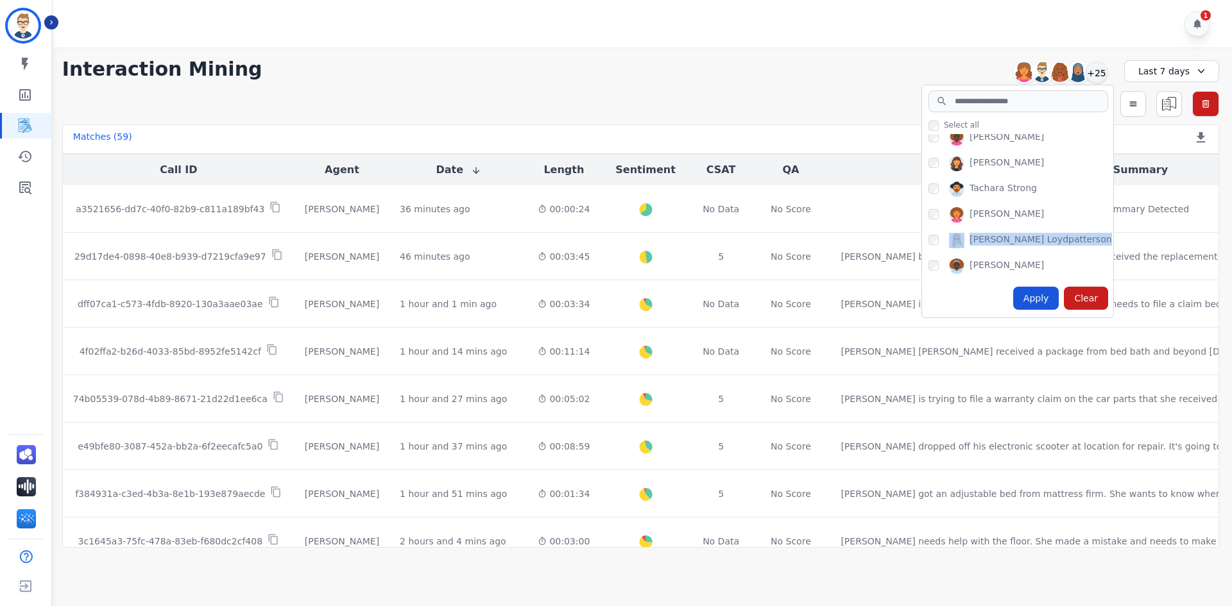
drag, startPoint x: 939, startPoint y: 241, endPoint x: 939, endPoint y: 261, distance: 19.9
click at [915, 261] on div "Breaunna Curtis-McGuire Bonnie Lettimore Britney White Chiffani Nicholson Deidr…" at bounding box center [1017, 206] width 191 height 145
click at [915, 152] on div "Breaunna Curtis-McGuire Bonnie Lettimore Britney White Chiffani Nicholson Deidr…" at bounding box center [1017, 206] width 191 height 145
click at [915, 167] on div "[PERSON_NAME]" at bounding box center [1021, 166] width 185 height 21
click at [915, 298] on div "Apply" at bounding box center [1036, 298] width 46 height 23
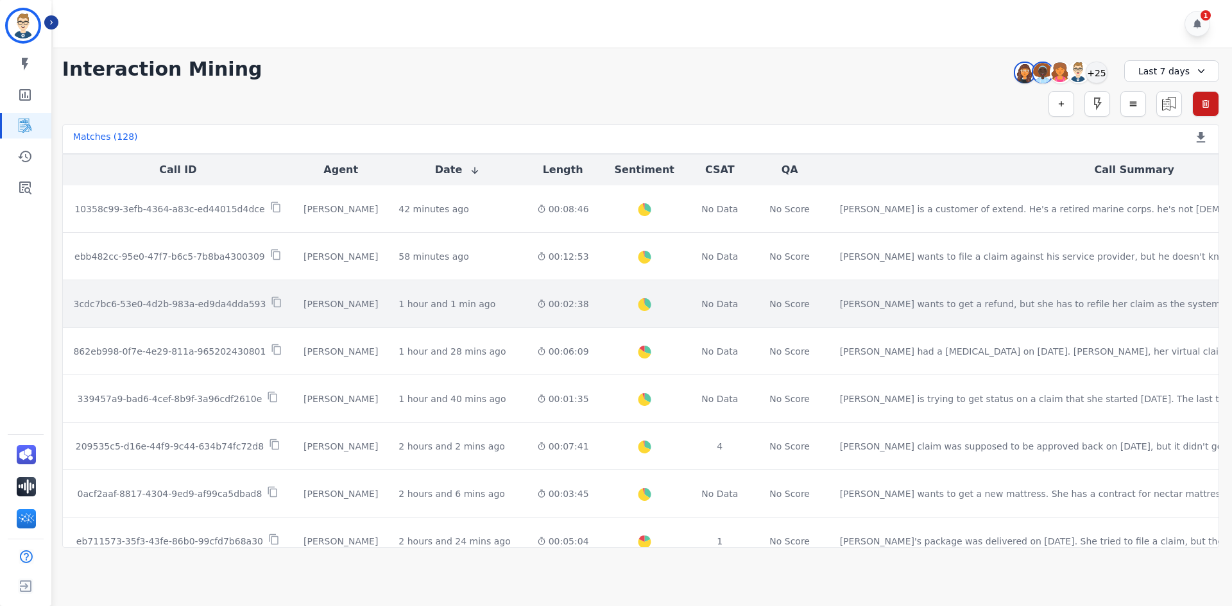
click at [293, 294] on td "[PERSON_NAME]" at bounding box center [340, 303] width 95 height 47
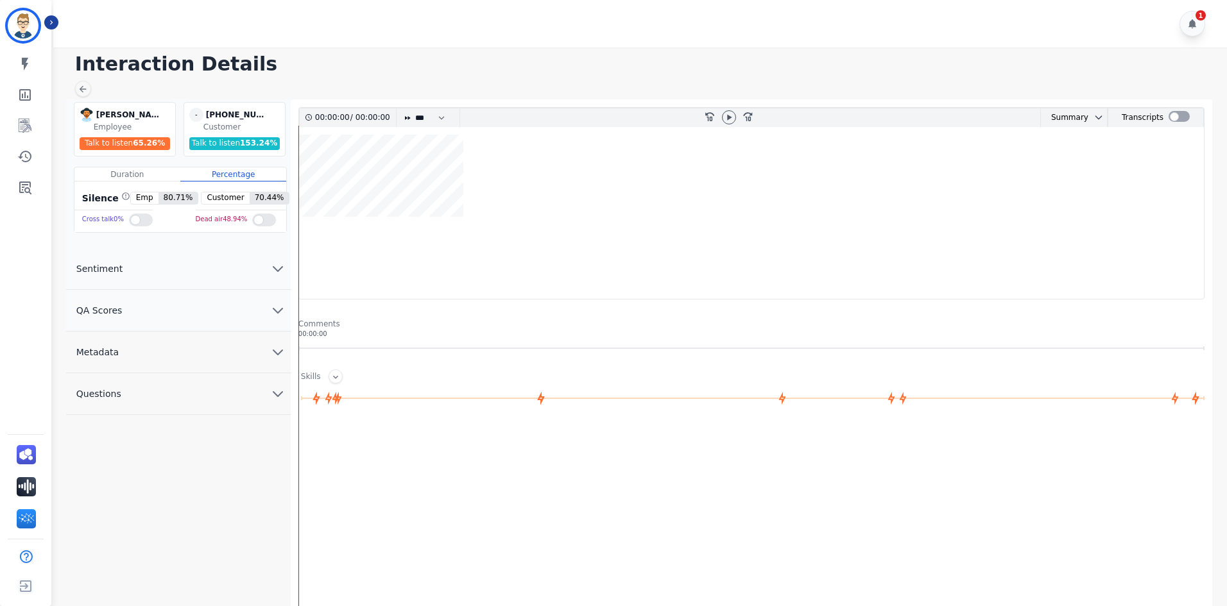
click at [193, 315] on button "QA Scores" at bounding box center [178, 311] width 225 height 42
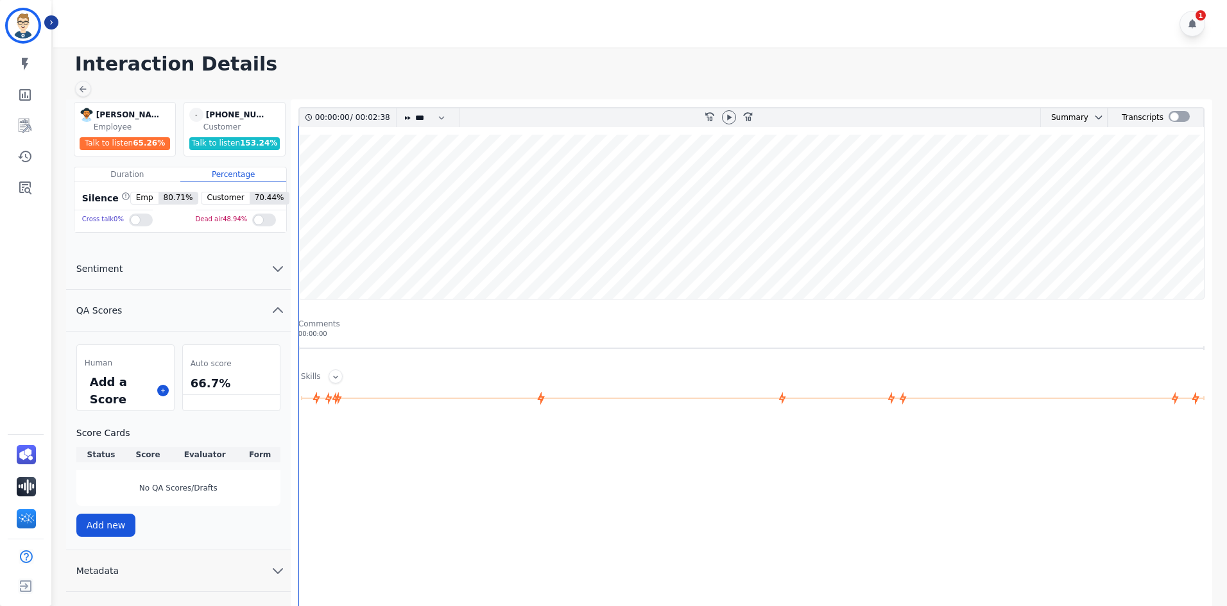
click at [185, 330] on button "QA Scores" at bounding box center [178, 311] width 225 height 42
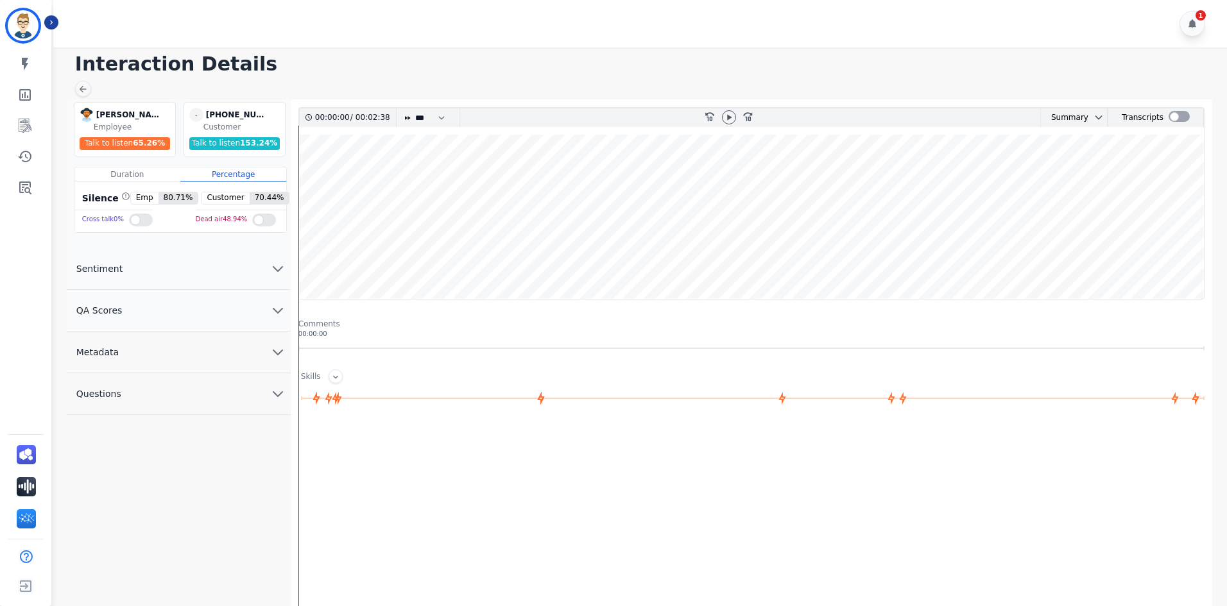
click at [189, 361] on button "Metadata" at bounding box center [178, 353] width 225 height 42
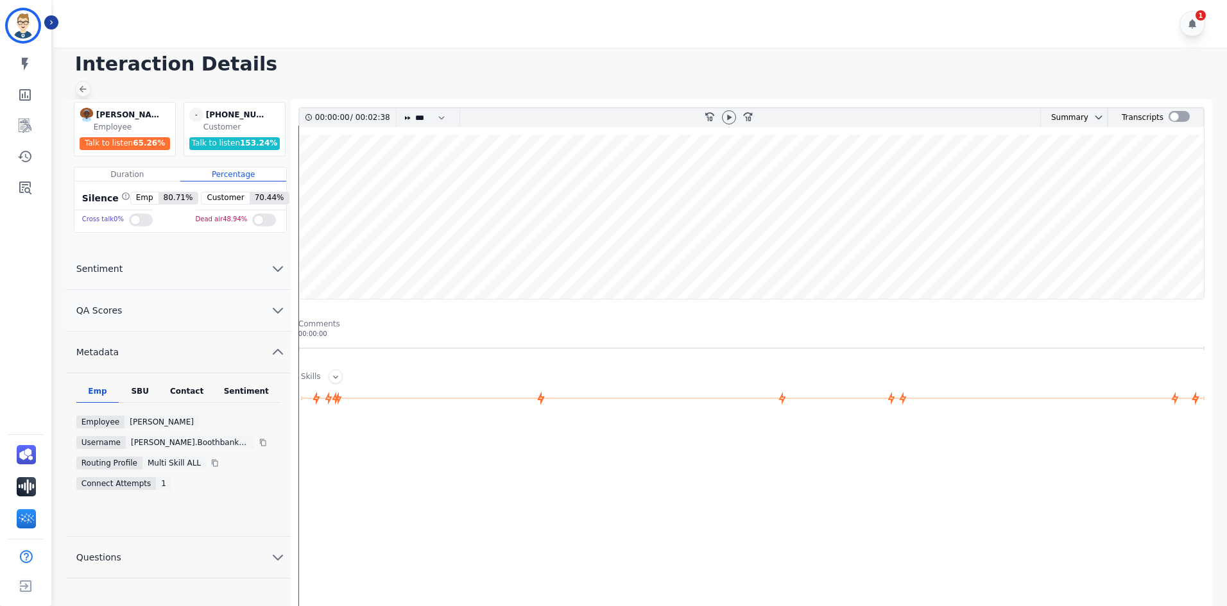
click at [85, 90] on icon at bounding box center [83, 89] width 10 height 10
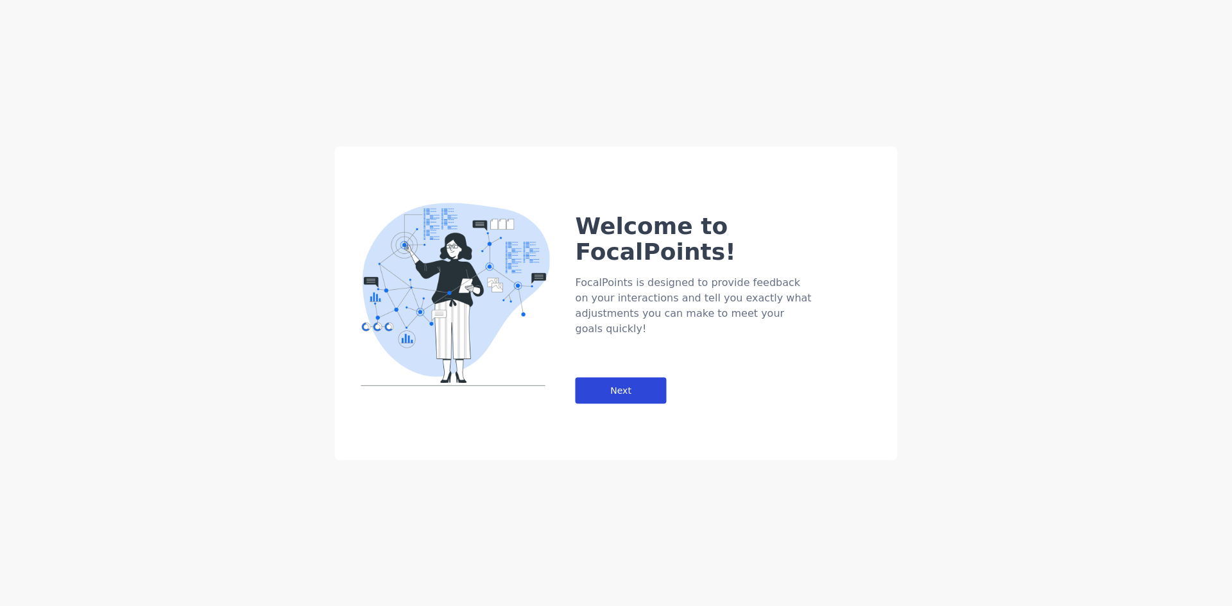
click at [606, 377] on div "Next" at bounding box center [621, 390] width 91 height 26
click at [655, 377] on div "Next" at bounding box center [621, 390] width 91 height 26
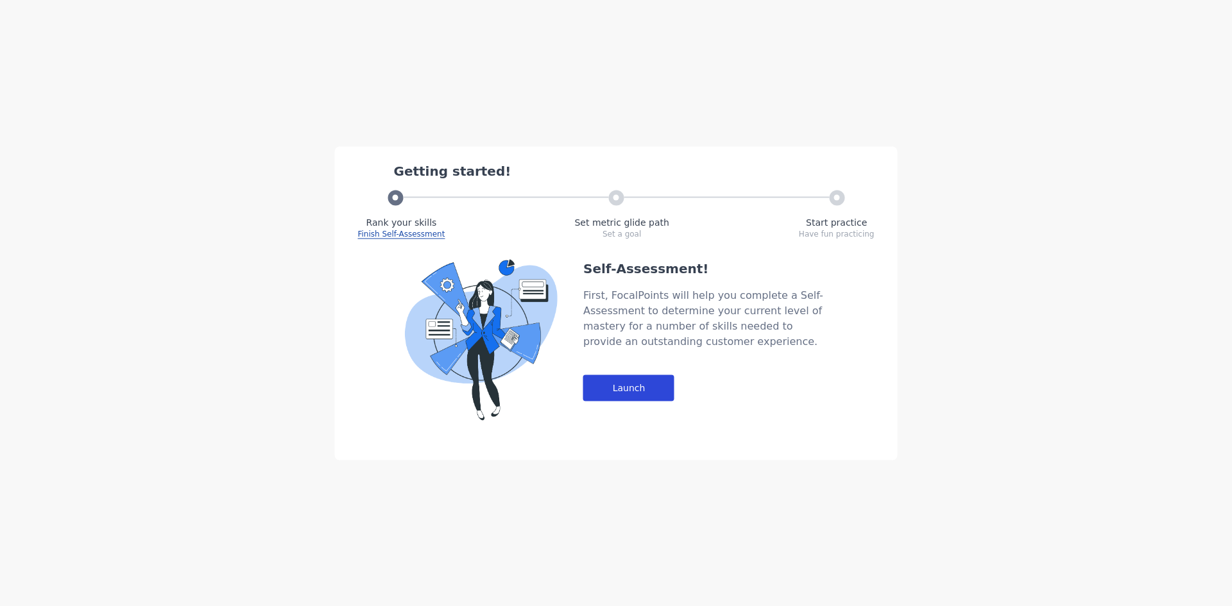
click at [646, 390] on div "Launch" at bounding box center [628, 388] width 91 height 26
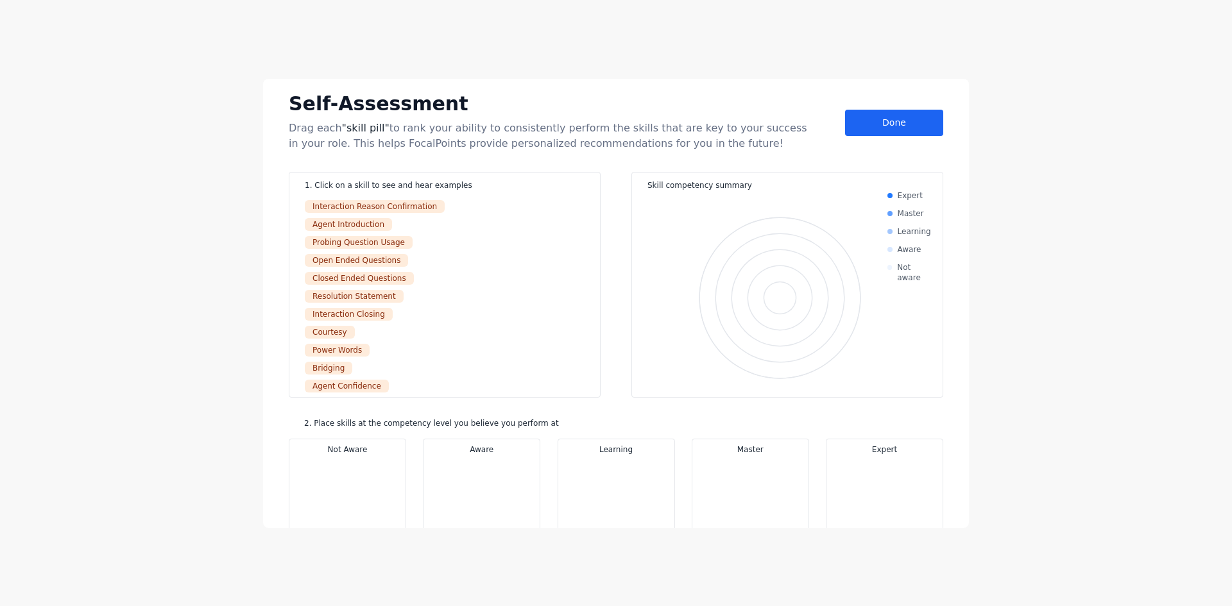
click at [915, 285] on div "Self-Assessment Drag each "skill pill" to rank your ability to consistently per…" at bounding box center [616, 303] width 1232 height 606
drag, startPoint x: 273, startPoint y: 90, endPoint x: 400, endPoint y: 106, distance: 128.7
click at [400, 106] on div "Self-Assessment Drag each "skill pill" to rank your ability to consistently per…" at bounding box center [616, 303] width 706 height 449
drag, startPoint x: 700, startPoint y: 109, endPoint x: 805, endPoint y: 98, distance: 105.2
click at [708, 107] on div "Self-Assessment" at bounding box center [551, 103] width 524 height 29
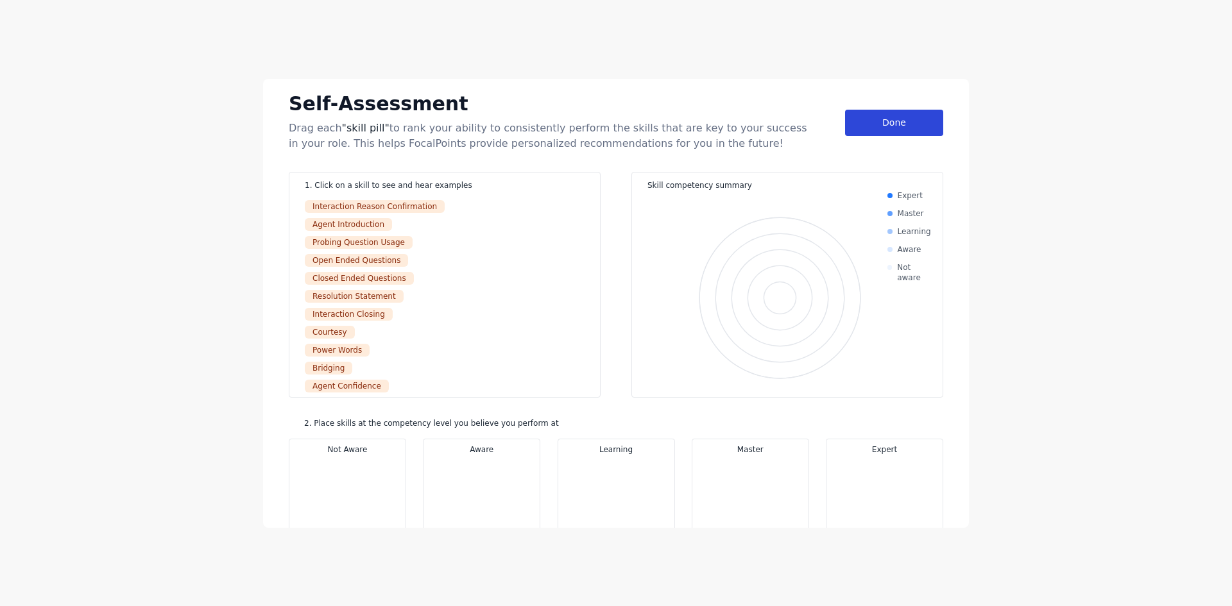
click at [915, 119] on div "Done" at bounding box center [894, 123] width 98 height 26
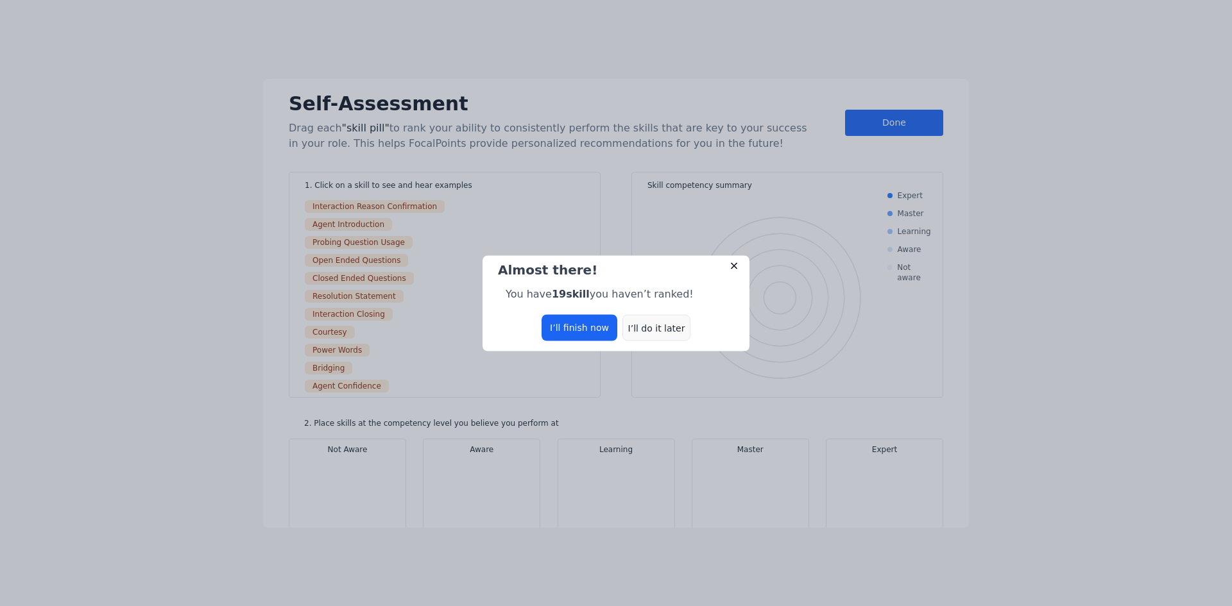
click at [643, 330] on div "I’ll do it later" at bounding box center [656, 327] width 68 height 26
click at [662, 325] on div "I’ll do it later" at bounding box center [656, 327] width 68 height 26
click at [667, 339] on div "I’ll do it later" at bounding box center [656, 327] width 68 height 26
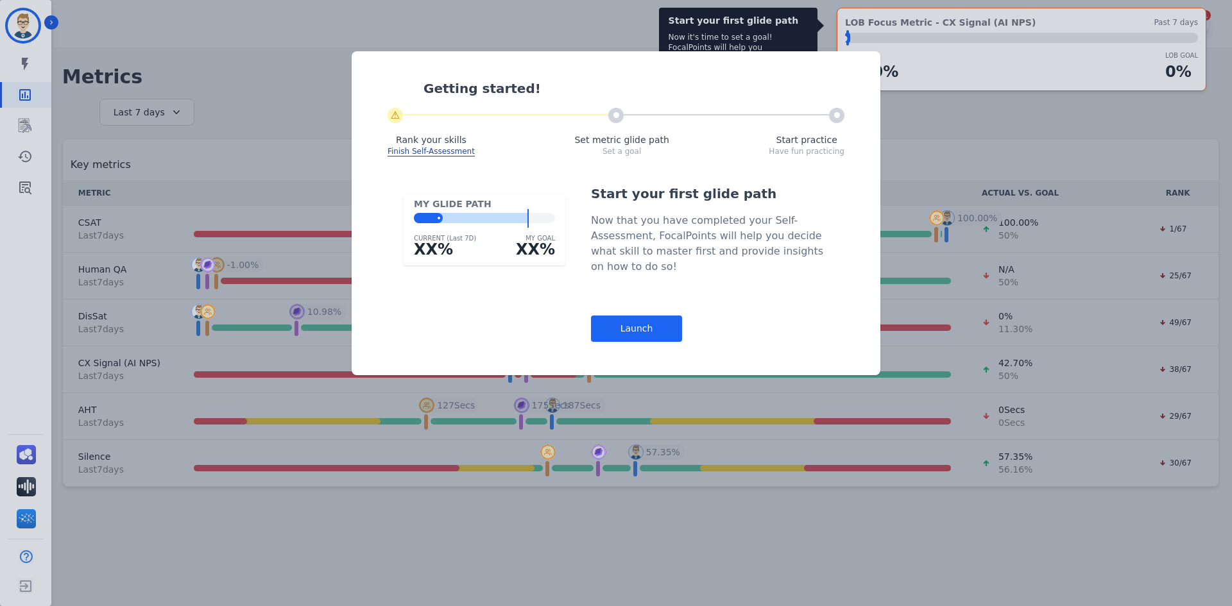
click at [55, 21] on div "Getting started! ⚠ Rank your skills Finish Self-Assessment Set metric glide pat…" at bounding box center [616, 303] width 1232 height 606
drag, startPoint x: 284, startPoint y: 195, endPoint x: 519, endPoint y: 240, distance: 238.5
click at [290, 198] on div "Getting started! ⚠ Rank your skills Finish Self-Assessment Set metric glide pat…" at bounding box center [616, 303] width 1232 height 606
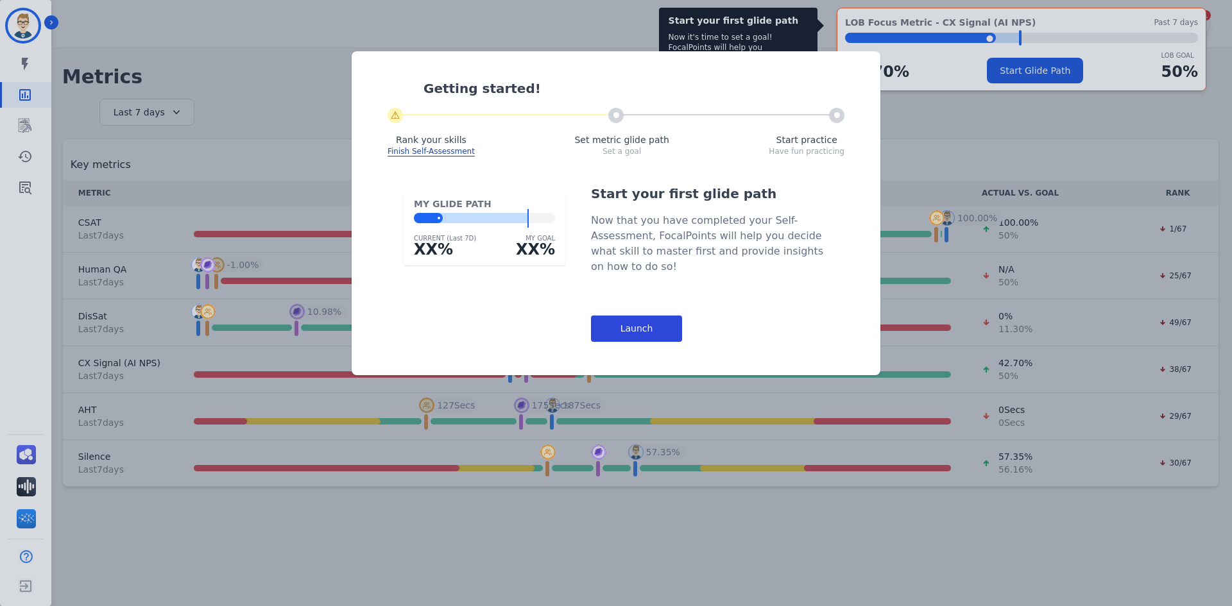
click at [654, 327] on div "Launch" at bounding box center [636, 329] width 91 height 26
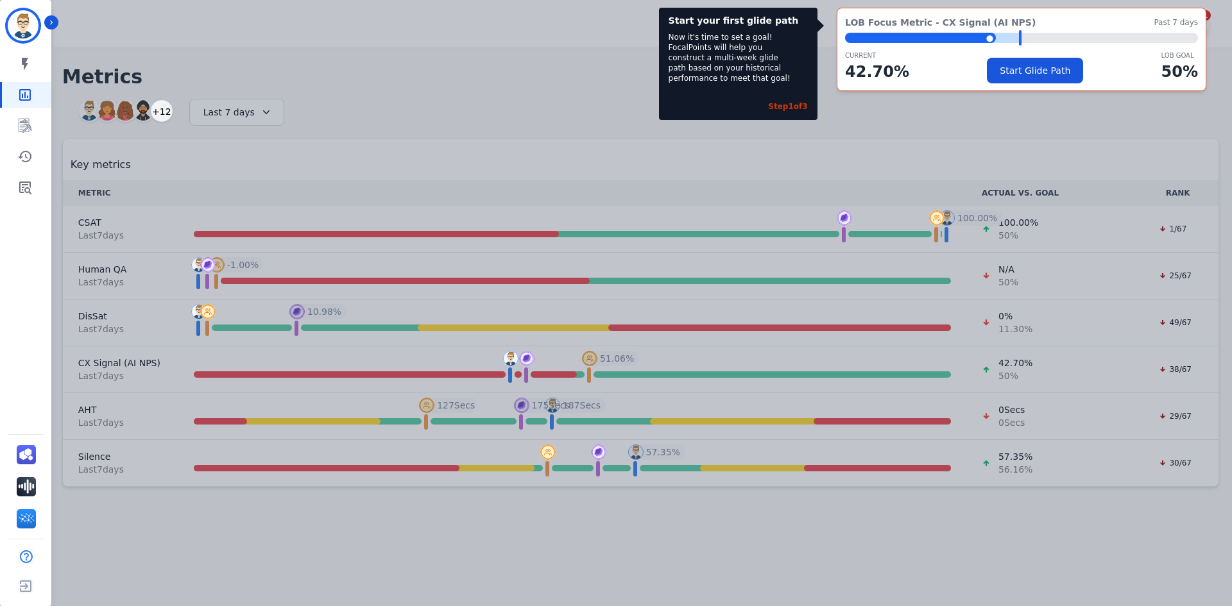
drag, startPoint x: 227, startPoint y: 175, endPoint x: 245, endPoint y: 113, distance: 65.0
click at [289, 178] on div "Start your first glide path Now it's time to set a goal! FocalPoints will help …" at bounding box center [616, 303] width 1232 height 606
click at [48, 19] on icon "Sidebar" at bounding box center [51, 22] width 9 height 9
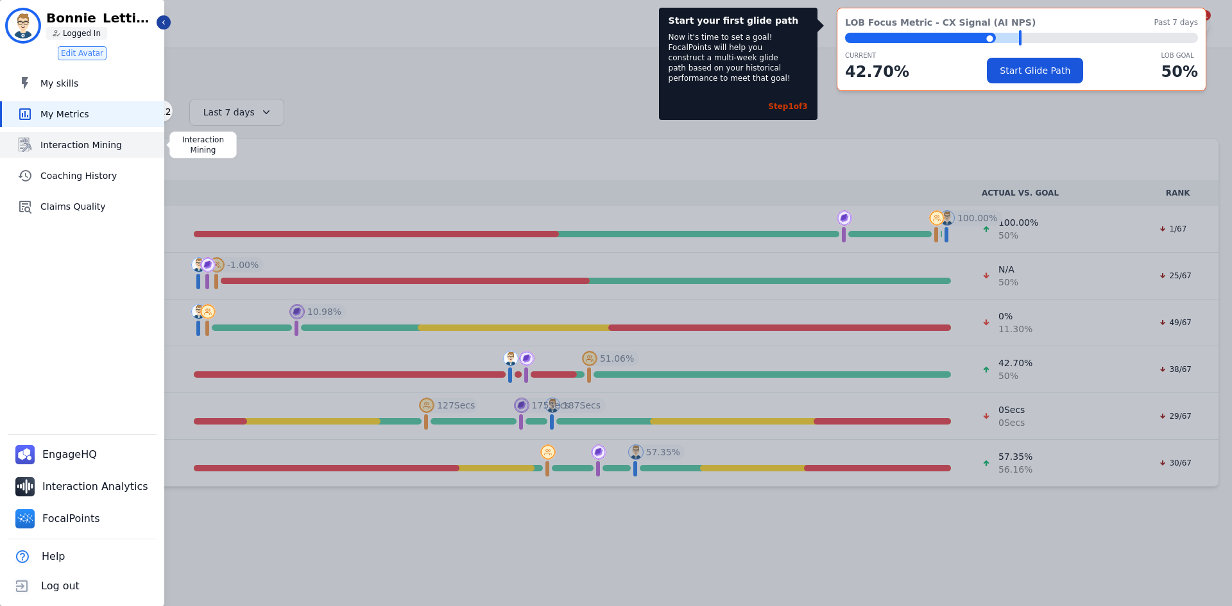
click at [68, 136] on link "Interaction Mining" at bounding box center [83, 145] width 162 height 26
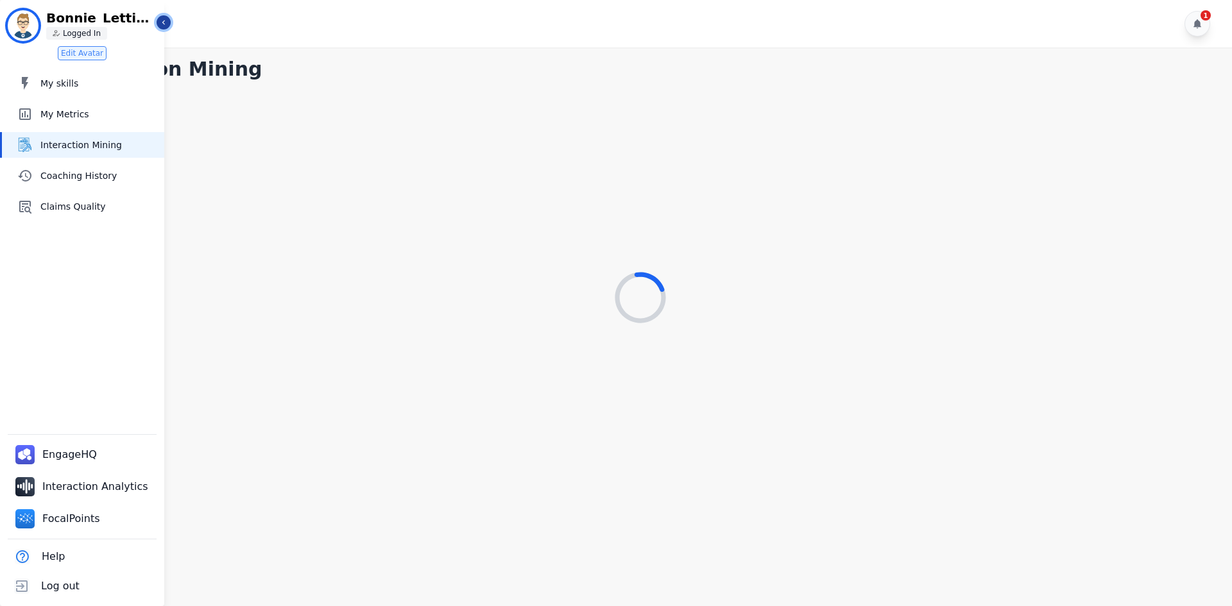
click at [161, 21] on icon "Sidebar" at bounding box center [163, 22] width 9 height 9
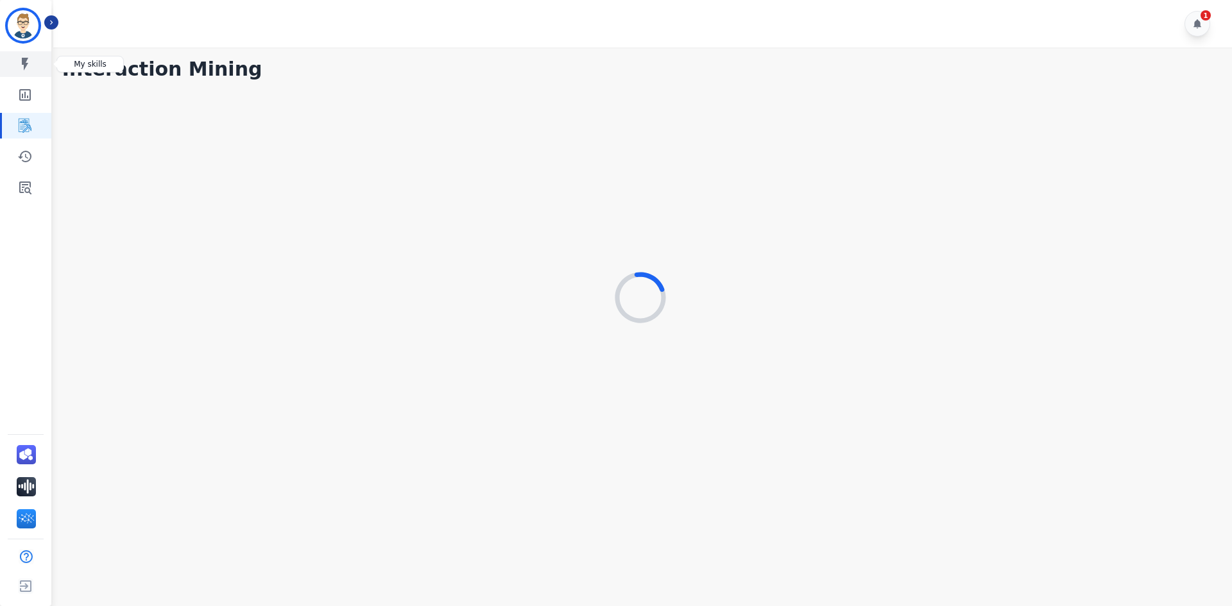
click at [21, 58] on icon "Sidebar" at bounding box center [24, 63] width 15 height 15
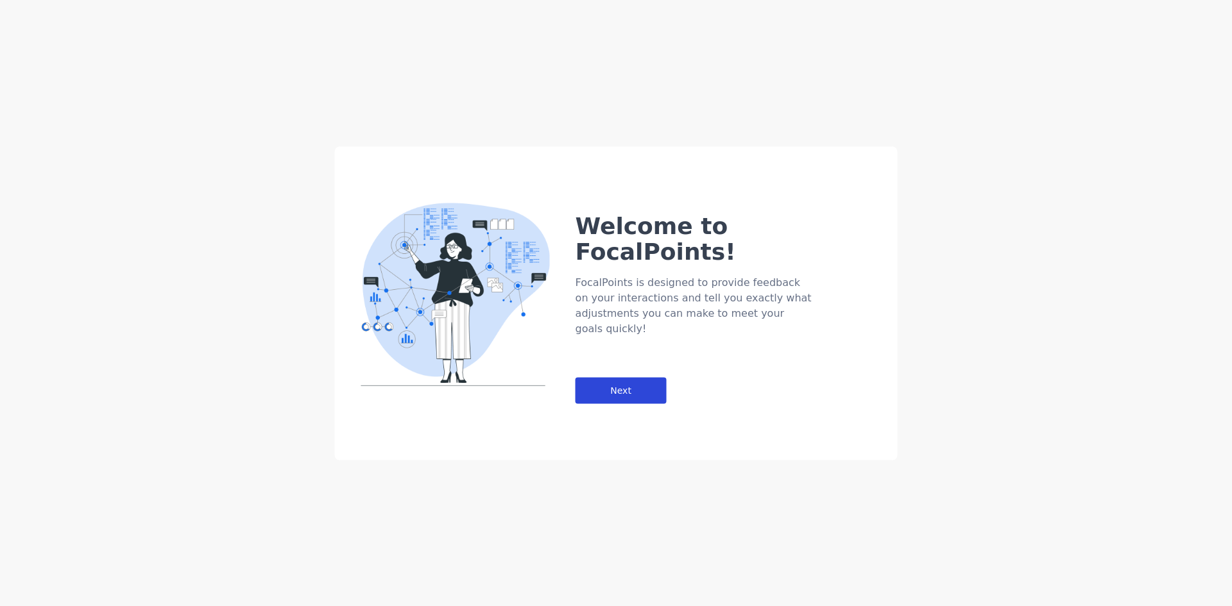
click at [621, 377] on div "Next" at bounding box center [621, 390] width 91 height 26
click at [626, 377] on div "Next" at bounding box center [621, 390] width 91 height 26
click at [623, 377] on div "Next" at bounding box center [621, 390] width 91 height 26
click at [619, 377] on div "Next" at bounding box center [621, 390] width 91 height 26
click at [635, 377] on div "Next" at bounding box center [621, 390] width 91 height 26
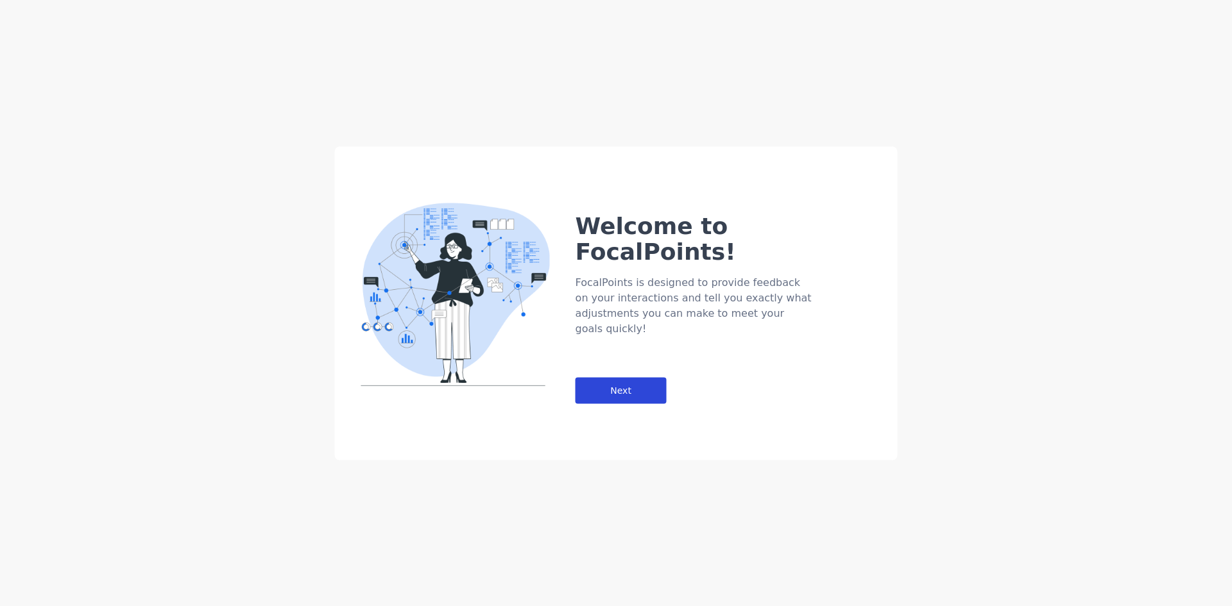
click at [630, 377] on div "Next" at bounding box center [621, 390] width 91 height 26
click at [622, 377] on div "Next" at bounding box center [621, 390] width 91 height 26
click at [621, 377] on div "Next" at bounding box center [621, 390] width 91 height 26
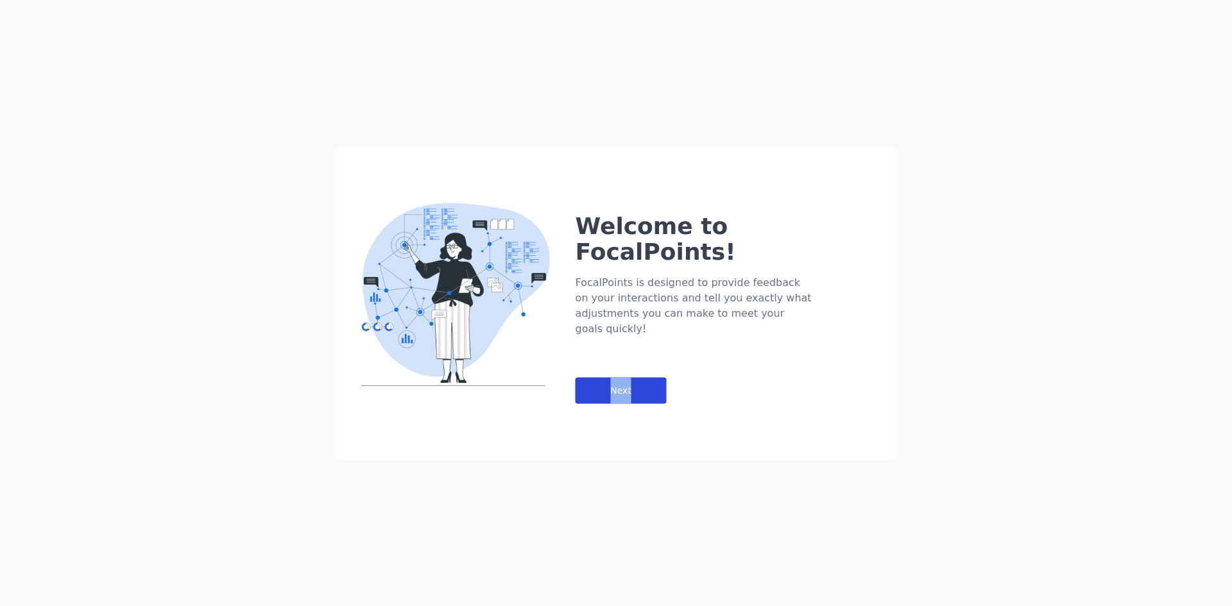
click at [621, 377] on div "Next" at bounding box center [621, 390] width 91 height 26
click at [265, 261] on div "Welcome to FocalPoints! FocalPoints is designed to provide feedback on your int…" at bounding box center [616, 303] width 1232 height 606
click at [618, 377] on div "Next" at bounding box center [621, 390] width 91 height 26
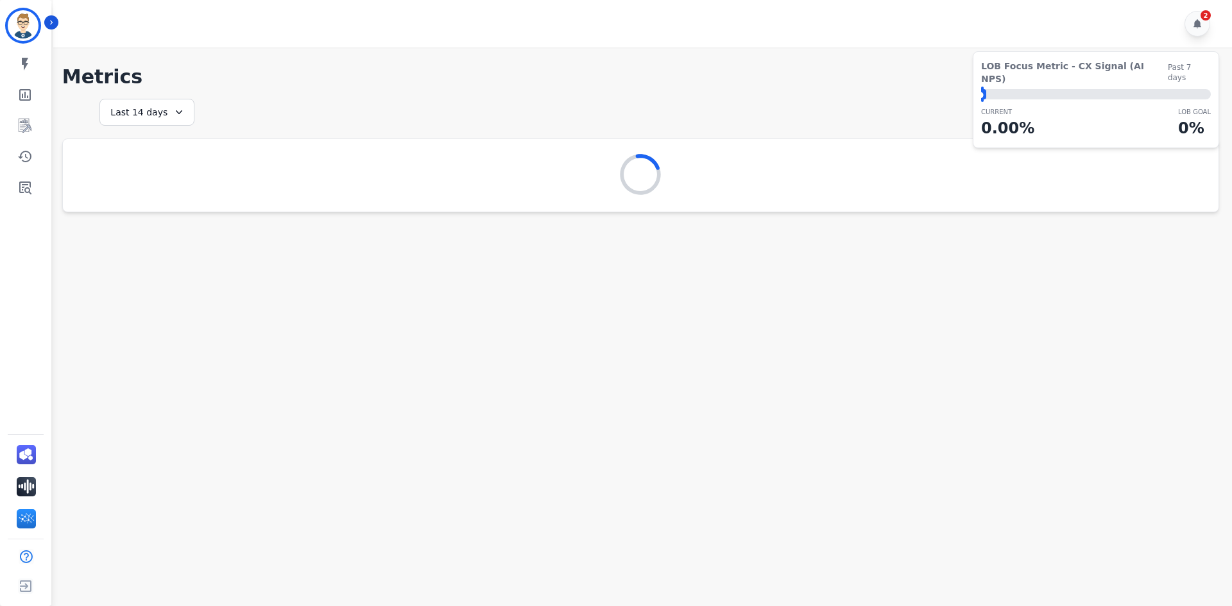
click at [651, 522] on main "**********" at bounding box center [640, 350] width 1183 height 606
click at [53, 26] on icon "Sidebar" at bounding box center [51, 22] width 9 height 9
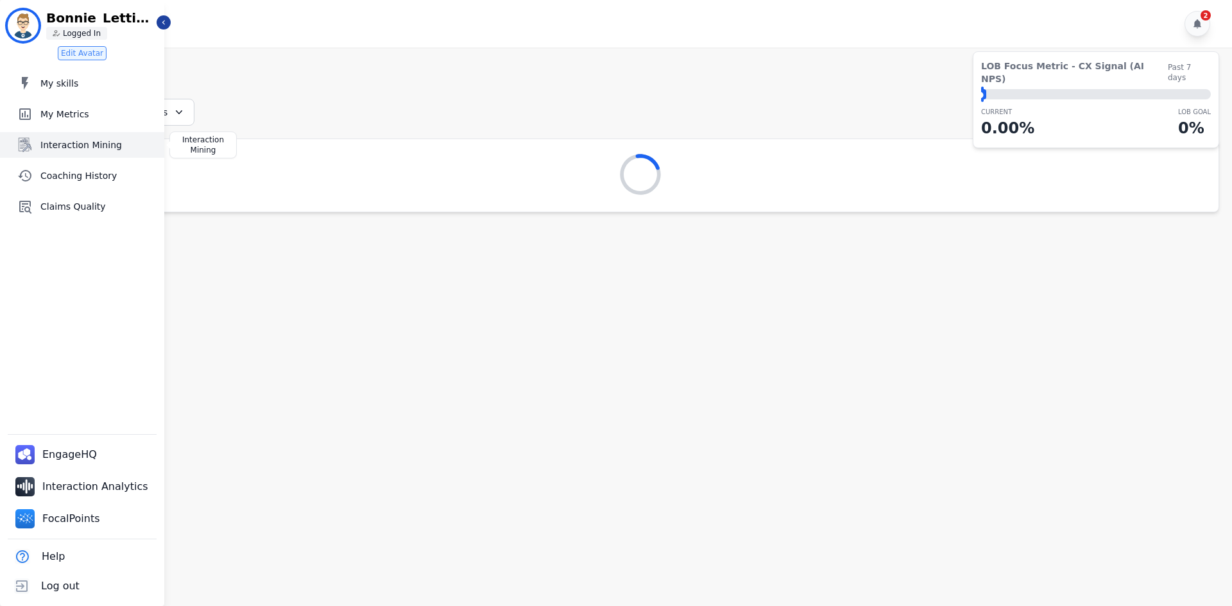
click at [66, 151] on span "Interaction Mining" at bounding box center [99, 145] width 119 height 13
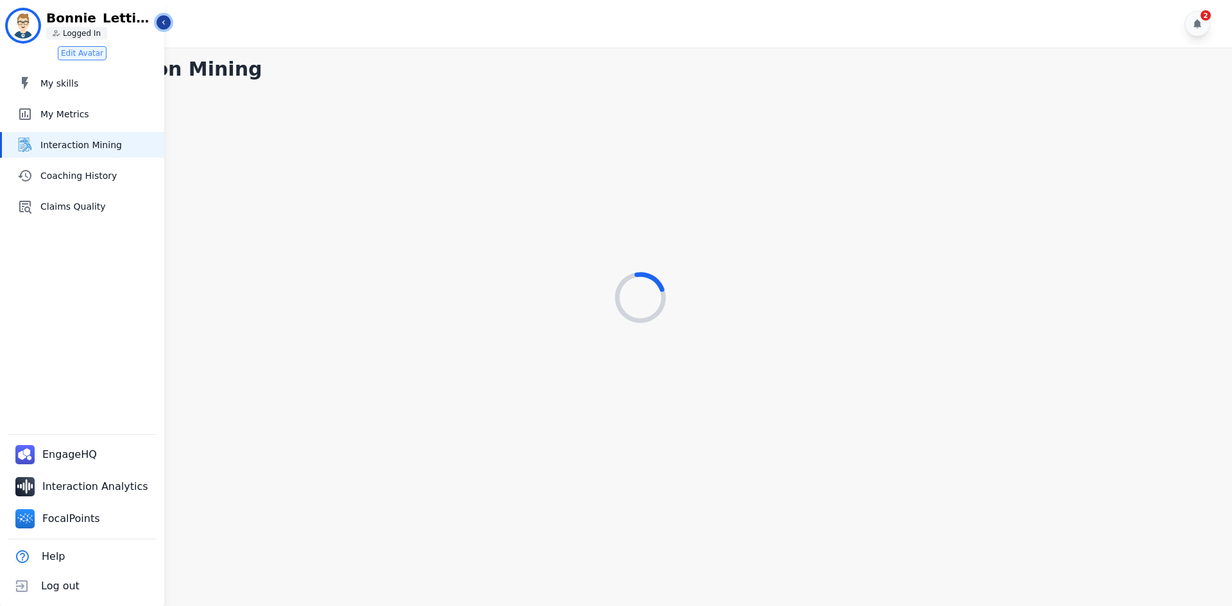
click at [164, 22] on icon "Sidebar" at bounding box center [163, 22] width 9 height 9
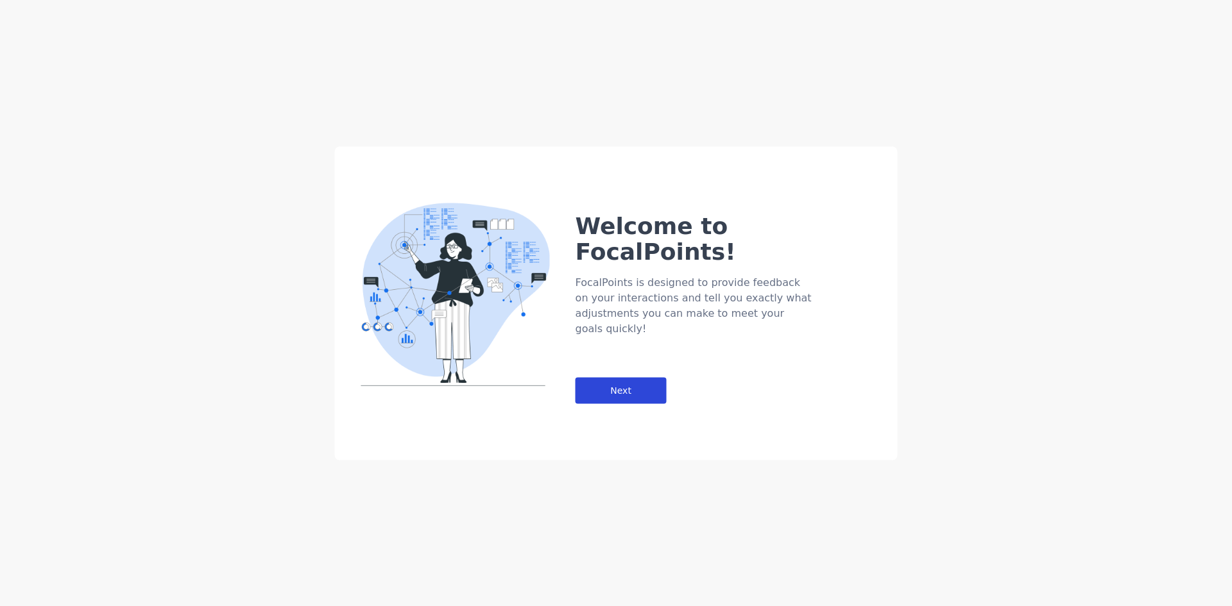
click at [656, 377] on div "Next" at bounding box center [621, 390] width 91 height 26
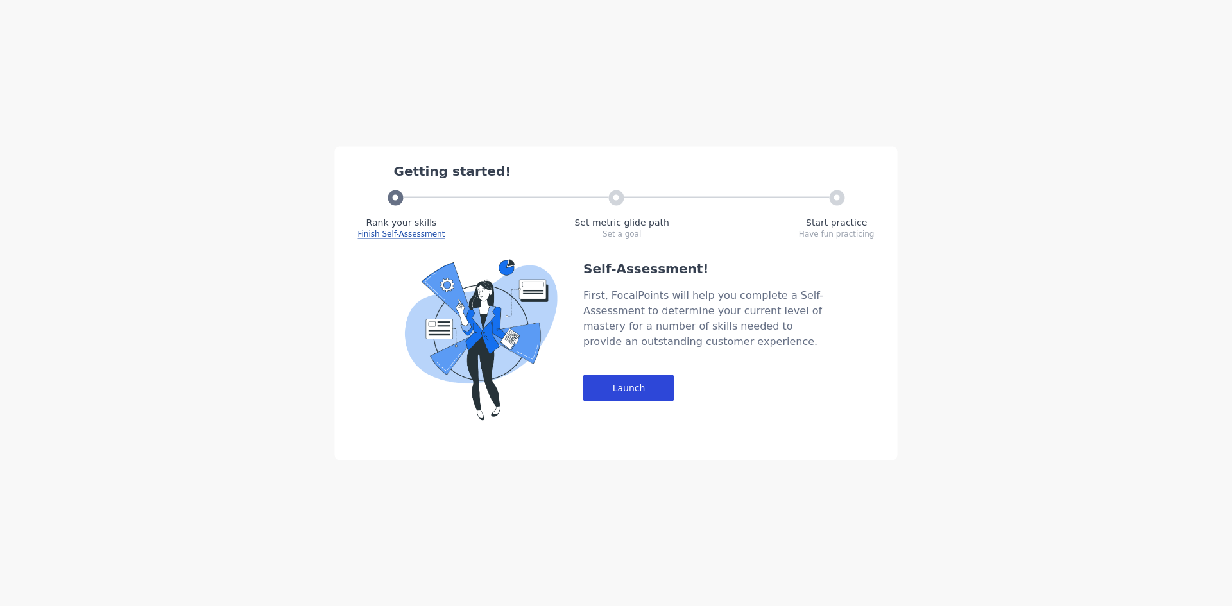
click at [635, 399] on div "Launch" at bounding box center [628, 388] width 91 height 26
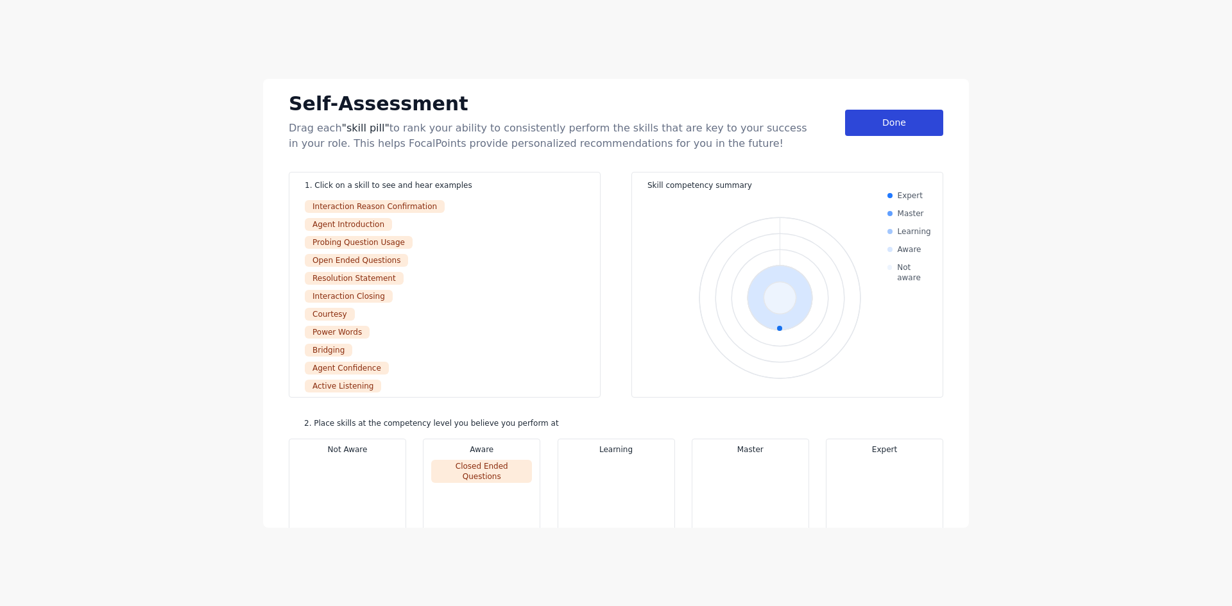
click at [863, 124] on div "Done" at bounding box center [894, 123] width 98 height 26
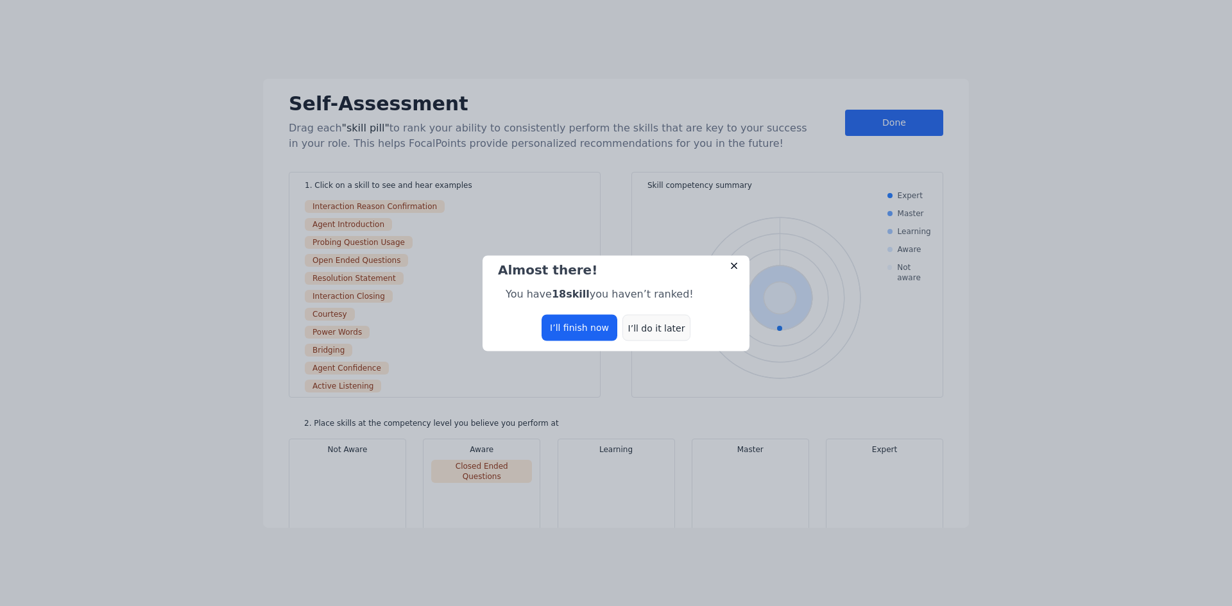
click at [648, 327] on div "I’ll do it later" at bounding box center [656, 327] width 68 height 26
click at [645, 329] on div "I’ll do it later" at bounding box center [656, 327] width 68 height 26
click at [653, 323] on div "I’ll do it later" at bounding box center [656, 327] width 68 height 26
click at [649, 332] on div "I’ll do it later" at bounding box center [656, 327] width 68 height 26
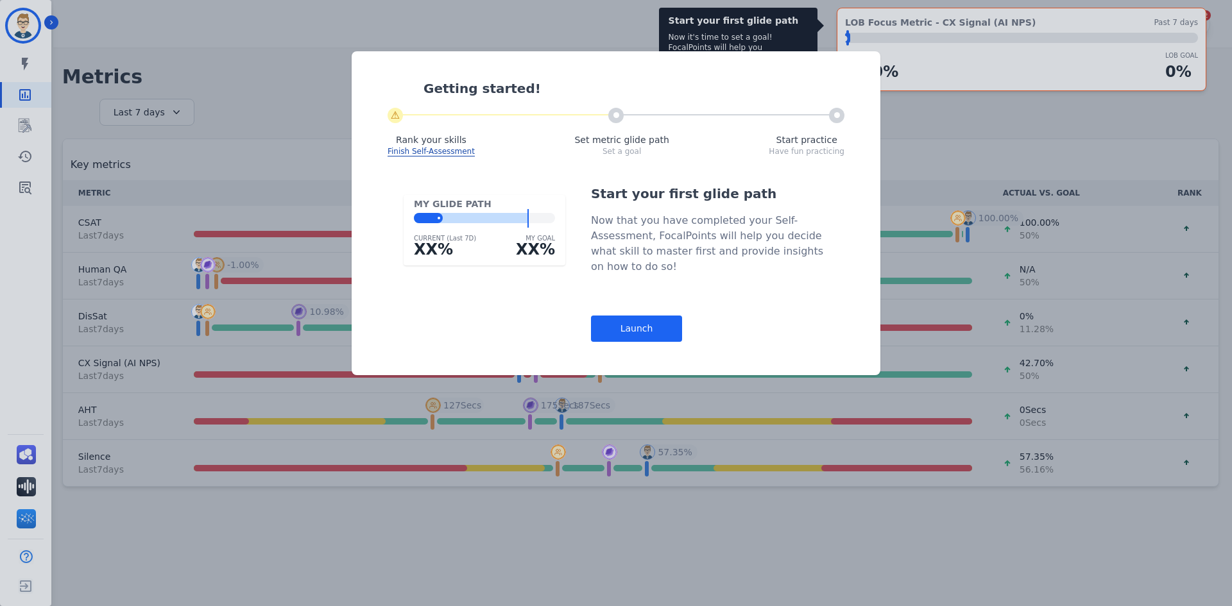
click at [10, 124] on div "Getting started! ⚠ Rank your skills Finish Self-Assessment Set metric glide pat…" at bounding box center [616, 303] width 1232 height 606
click at [26, 126] on div "Getting started! ⚠ Rank your skills Finish Self-Assessment Set metric glide pat…" at bounding box center [616, 303] width 1232 height 606
click at [26, 125] on div "Getting started! ⚠ Rank your skills Finish Self-Assessment Set metric glide pat…" at bounding box center [616, 303] width 1232 height 606
click at [633, 332] on div "Launch" at bounding box center [636, 329] width 91 height 26
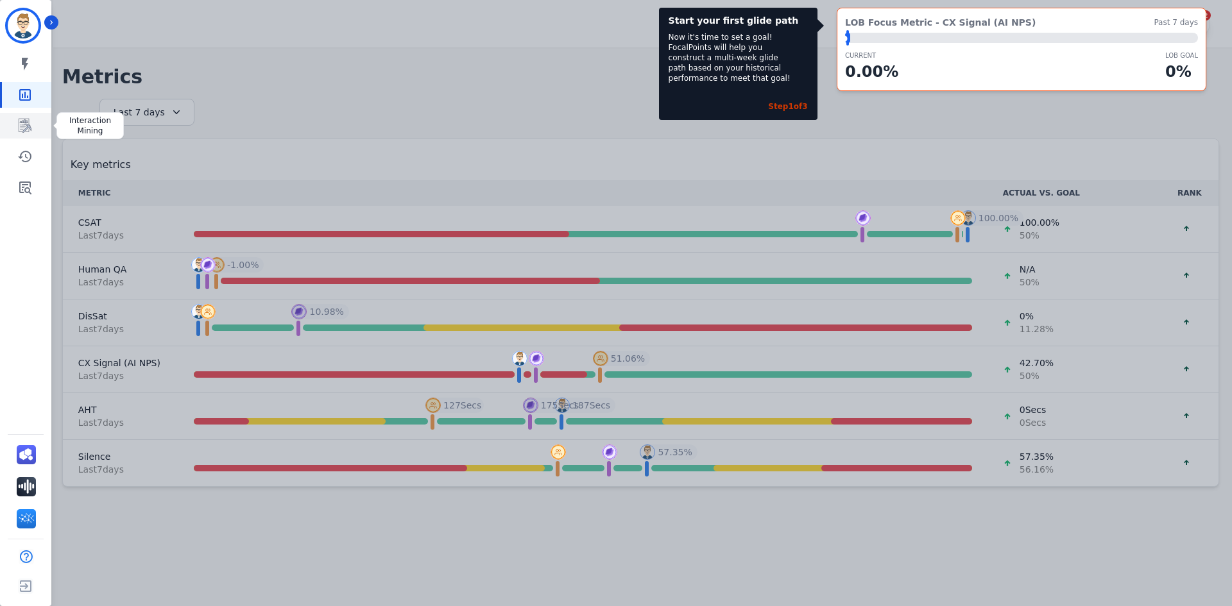
click at [21, 121] on icon "Sidebar" at bounding box center [24, 125] width 15 height 15
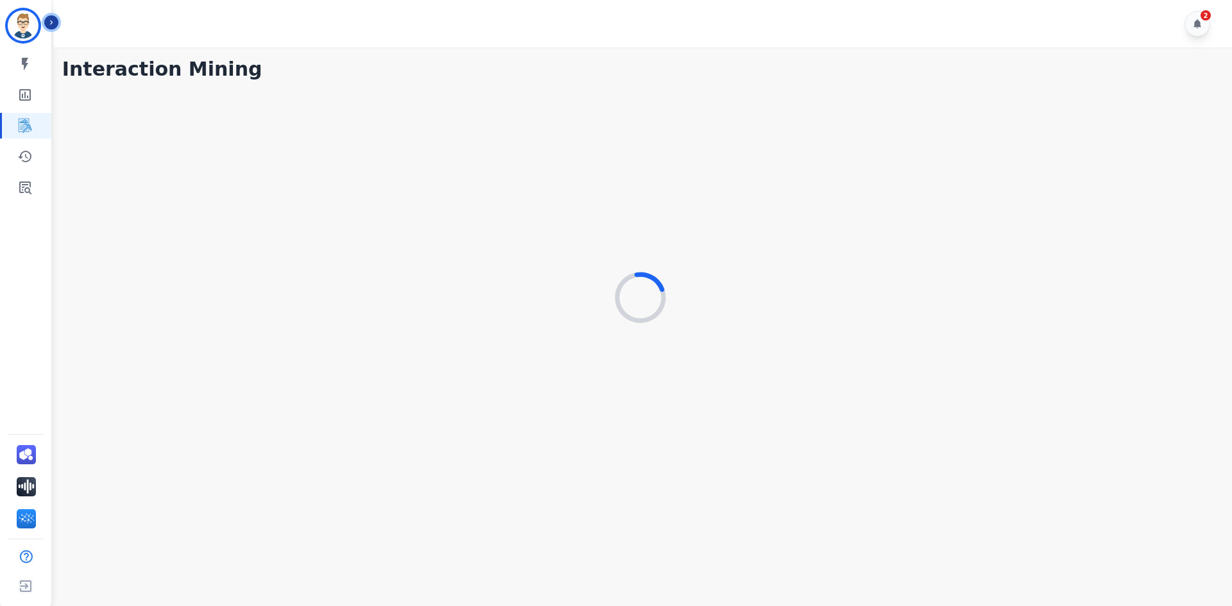
click at [55, 28] on button "Icon description" at bounding box center [51, 22] width 14 height 14
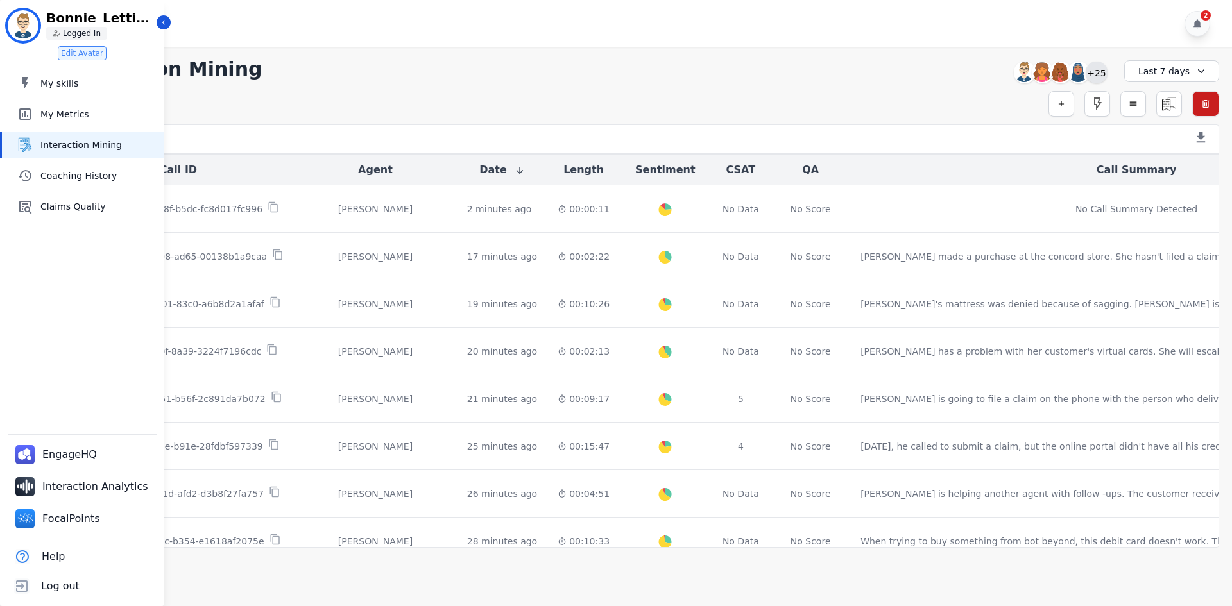
click at [1099, 75] on div "+25" at bounding box center [1097, 73] width 22 height 22
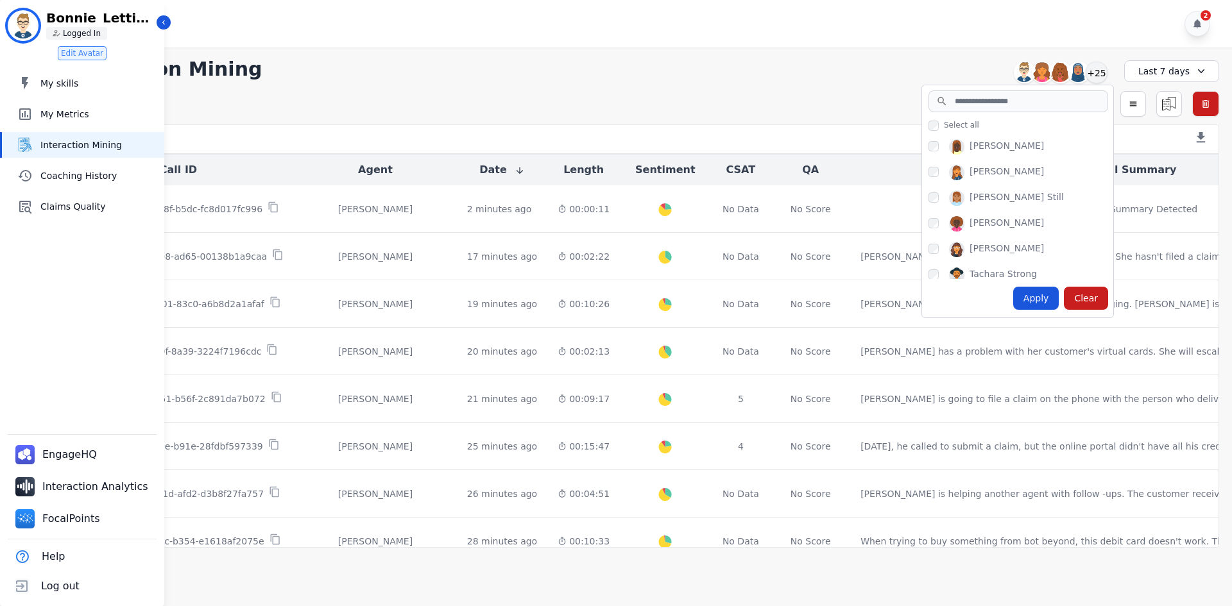
scroll to position [599, 0]
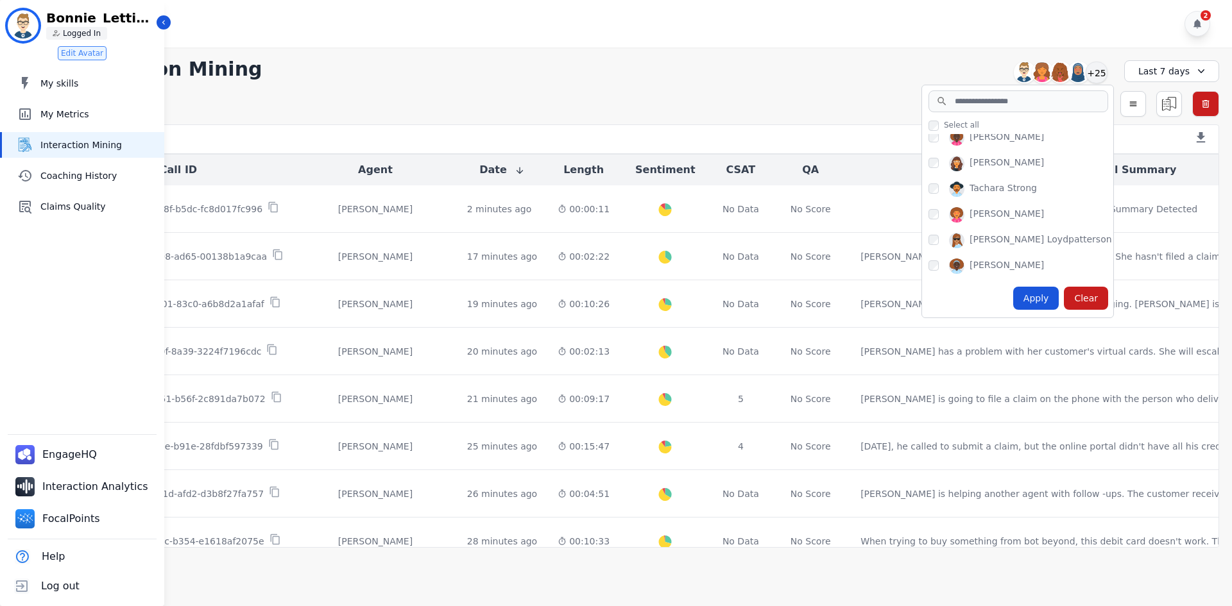
click at [750, 98] on div "Simple Search Metric Search Advanced Search Saved Rules Clear Filters" at bounding box center [640, 104] width 1157 height 26
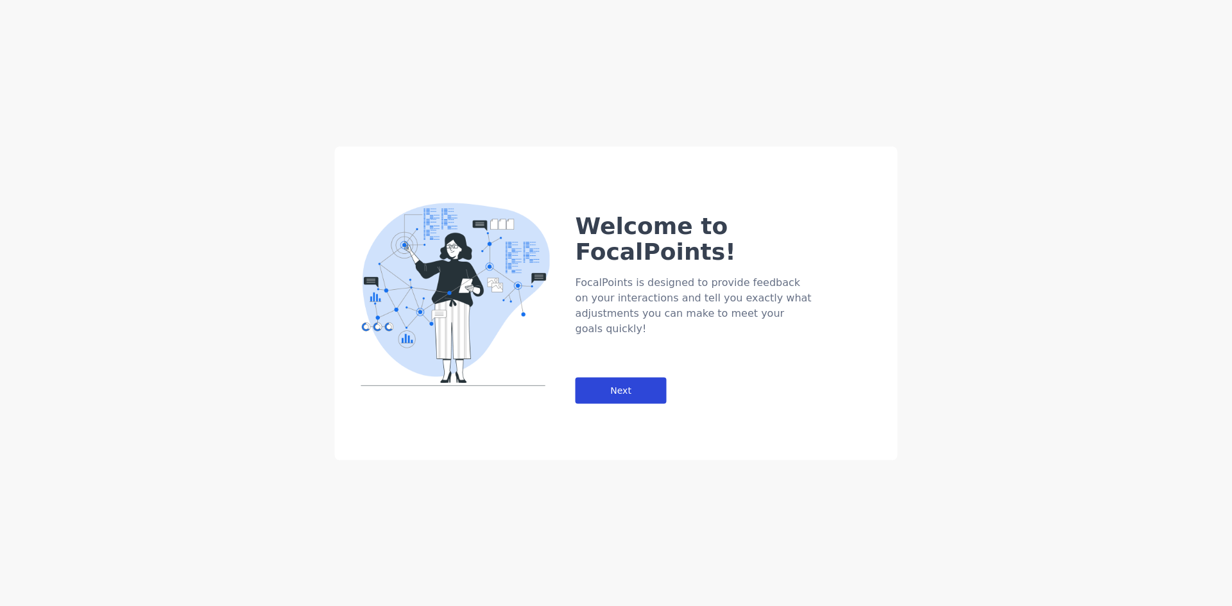
click at [618, 377] on div "Next" at bounding box center [621, 390] width 91 height 26
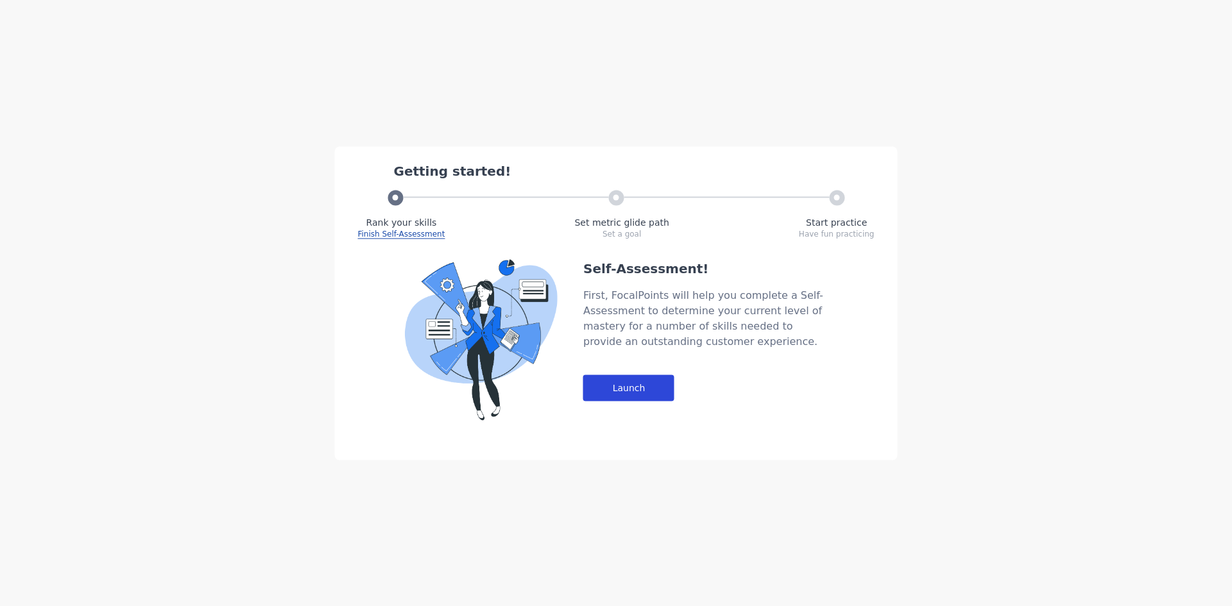
click at [634, 386] on div "Launch" at bounding box center [628, 388] width 91 height 26
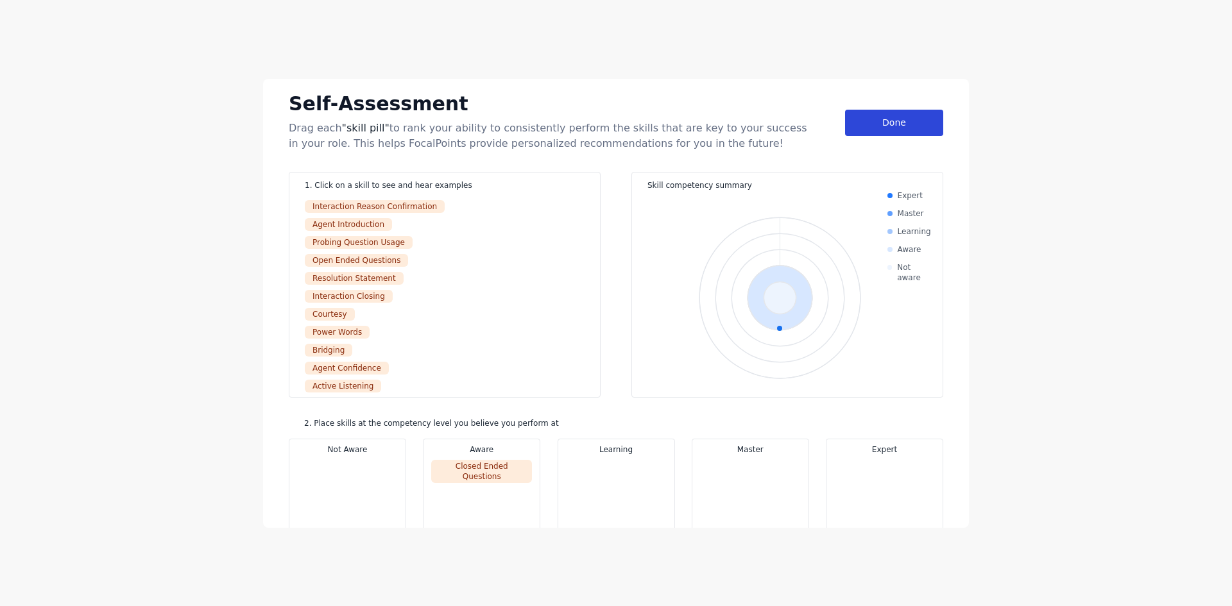
click at [870, 121] on div "Done" at bounding box center [894, 123] width 98 height 26
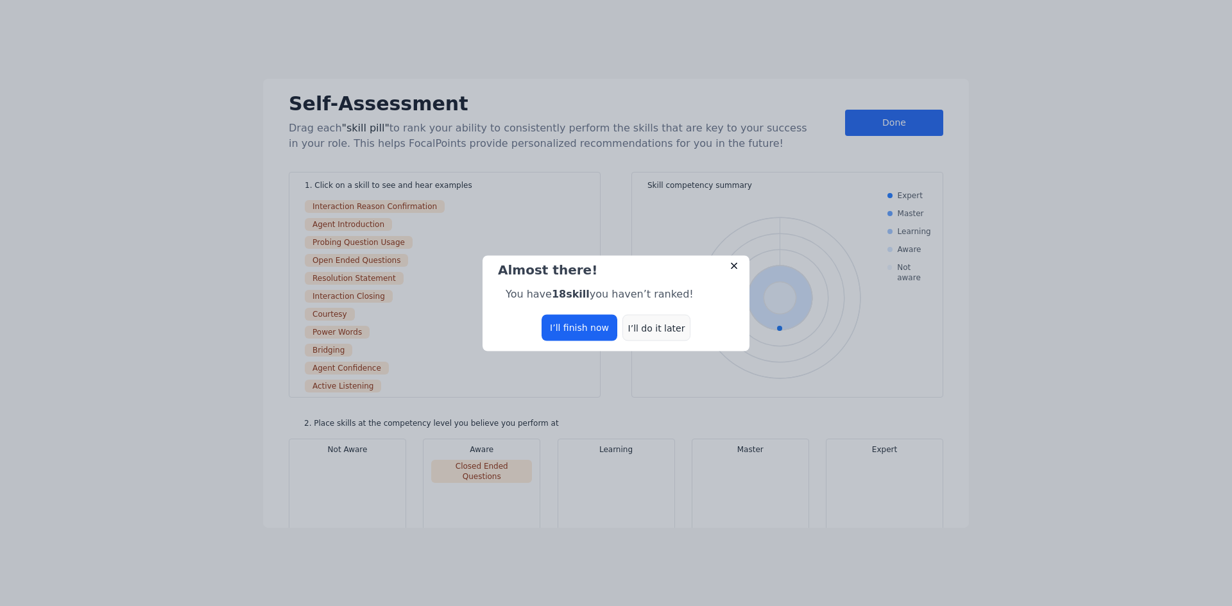
click at [659, 330] on div "I’ll do it later" at bounding box center [656, 327] width 68 height 26
click at [655, 334] on div "I’ll do it later" at bounding box center [656, 327] width 68 height 26
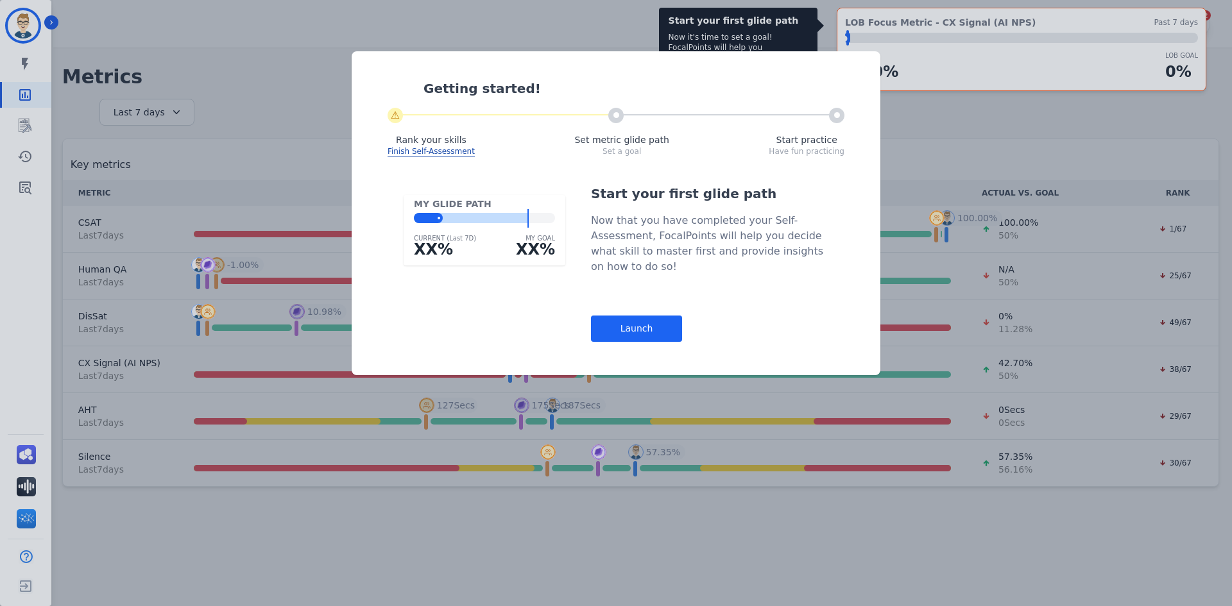
click at [31, 187] on div "Getting started! ⚠ Rank your skills Finish Self-Assessment Set metric glide pat…" at bounding box center [616, 303] width 1232 height 606
click at [22, 137] on div "Getting started! ⚠ Rank your skills Finish Self-Assessment Set metric glide pat…" at bounding box center [616, 303] width 1232 height 606
drag, startPoint x: 652, startPoint y: 336, endPoint x: 631, endPoint y: 336, distance: 21.2
click at [652, 335] on div "Launch" at bounding box center [636, 329] width 91 height 26
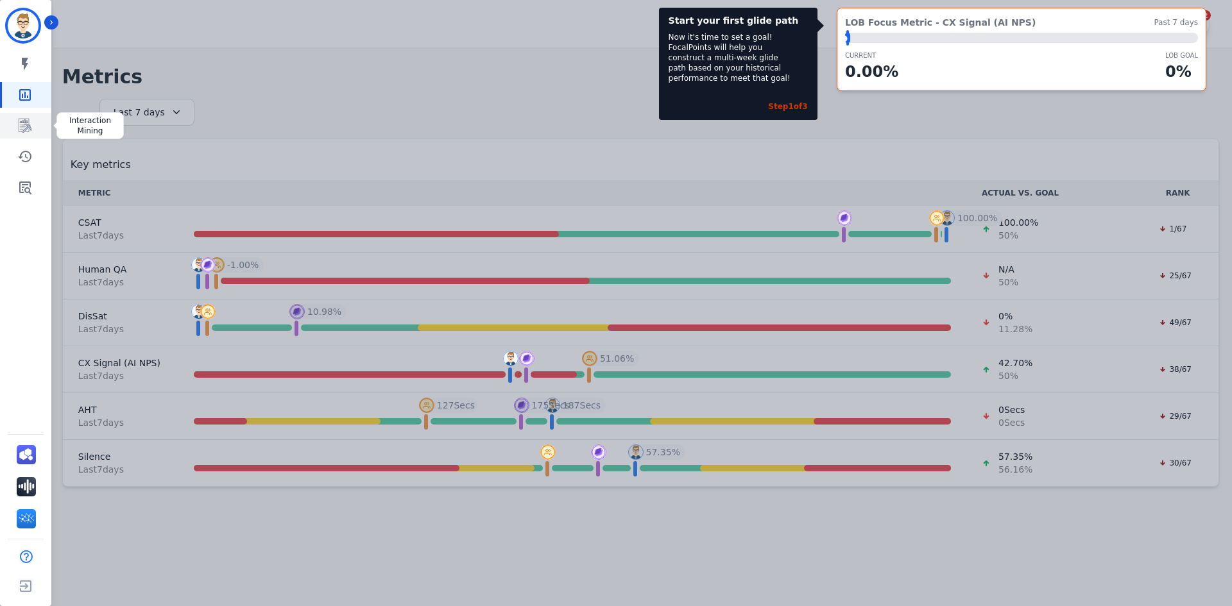
click at [28, 126] on icon "Sidebar" at bounding box center [26, 126] width 10 height 12
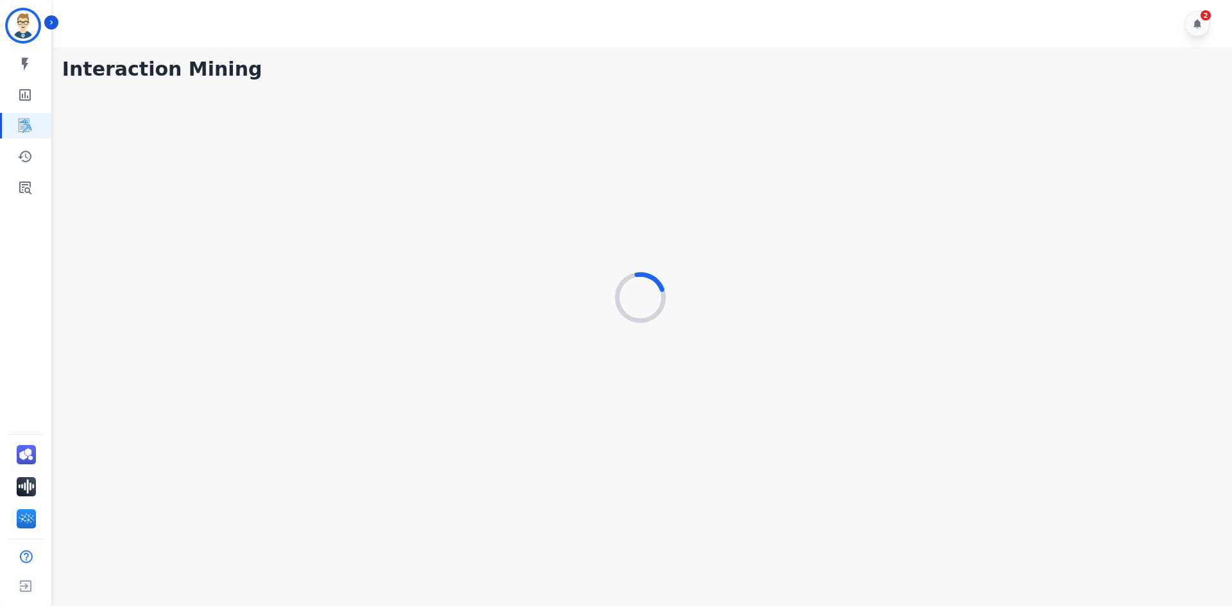
click at [53, 31] on div "2" at bounding box center [644, 23] width 1183 height 47
click at [49, 22] on icon "Sidebar" at bounding box center [51, 22] width 9 height 9
